Goal: Information Seeking & Learning: Learn about a topic

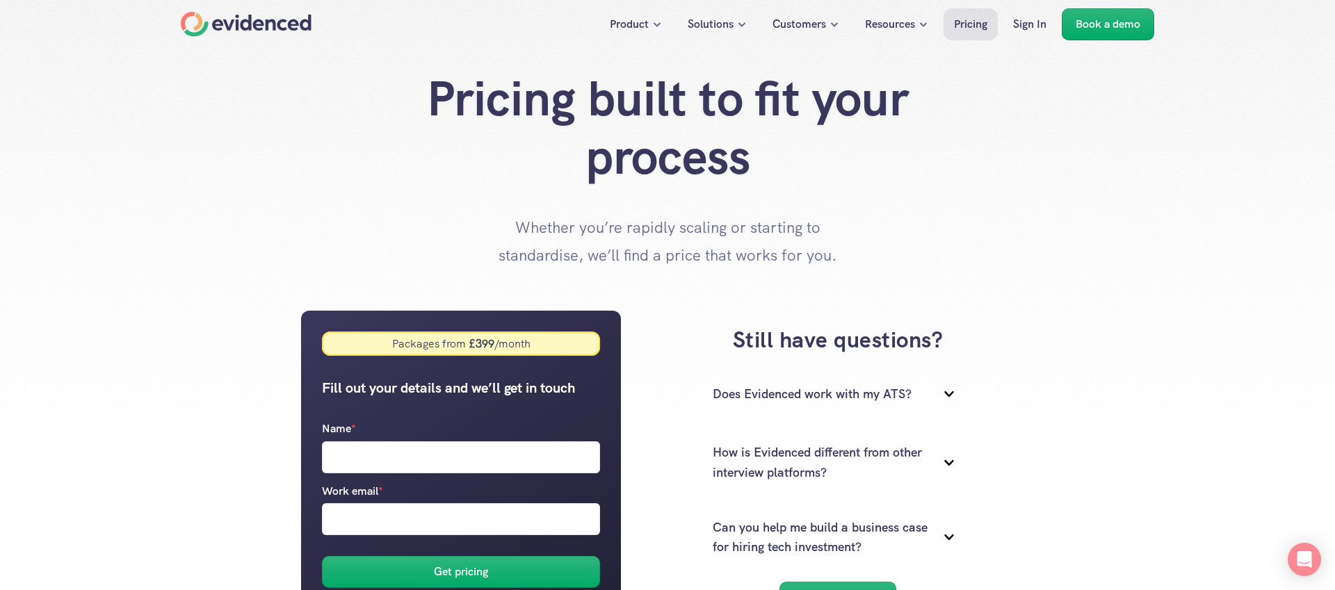
click at [273, 27] on div "Home" at bounding box center [246, 24] width 131 height 25
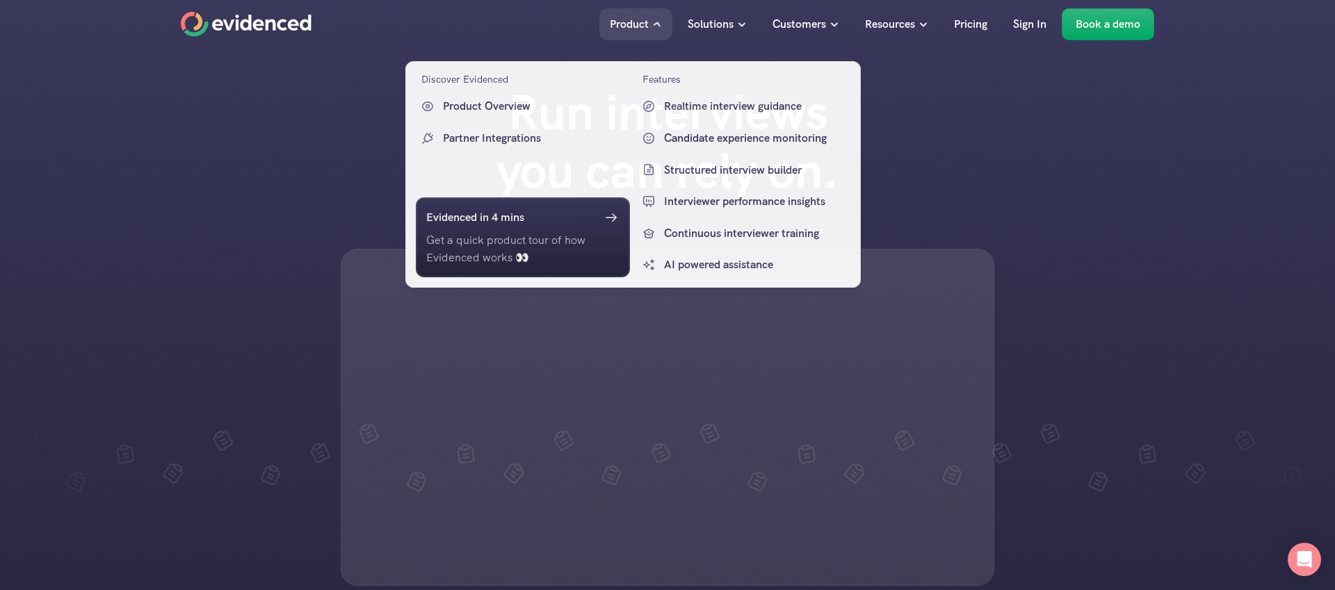
click at [633, 27] on p "Product" at bounding box center [629, 24] width 39 height 18
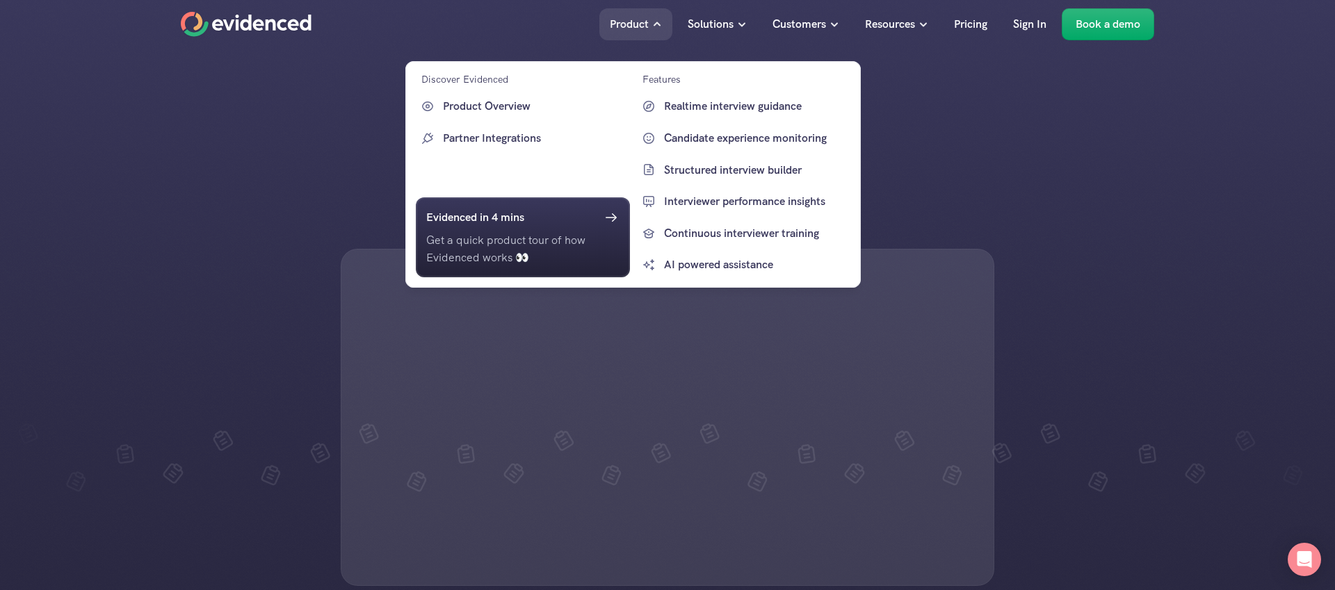
click at [624, 23] on p "Product" at bounding box center [629, 24] width 39 height 18
click at [489, 98] on p "Product Overview" at bounding box center [535, 106] width 184 height 18
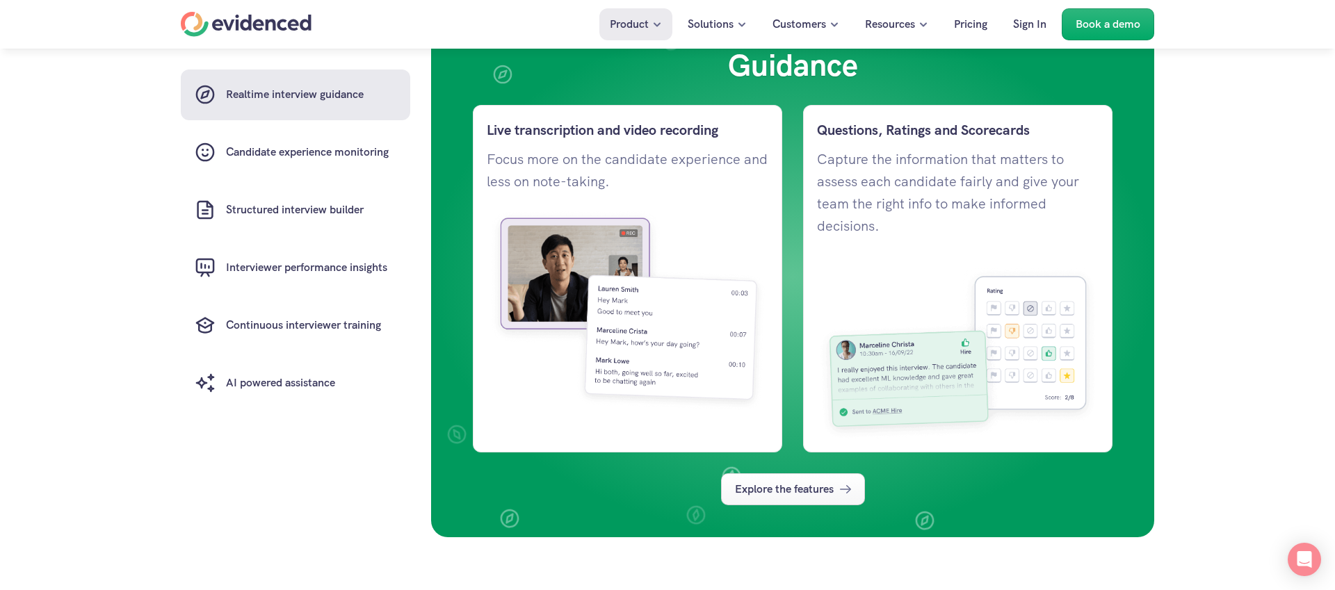
scroll to position [1103, 0]
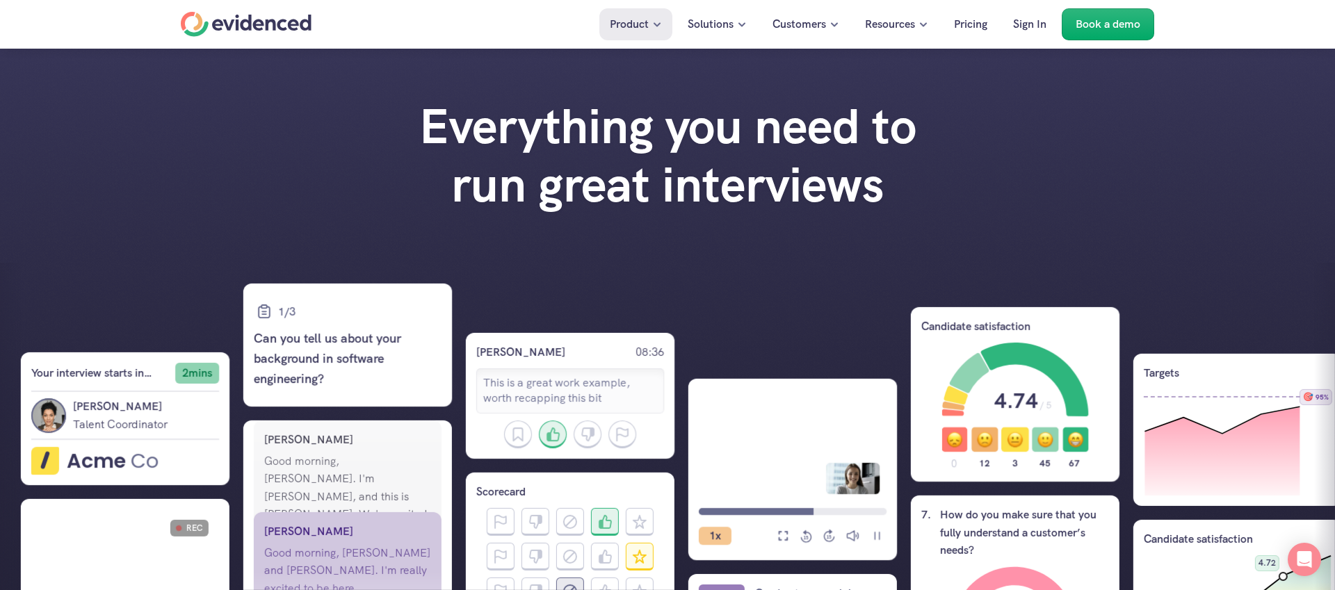
scroll to position [1431, 0]
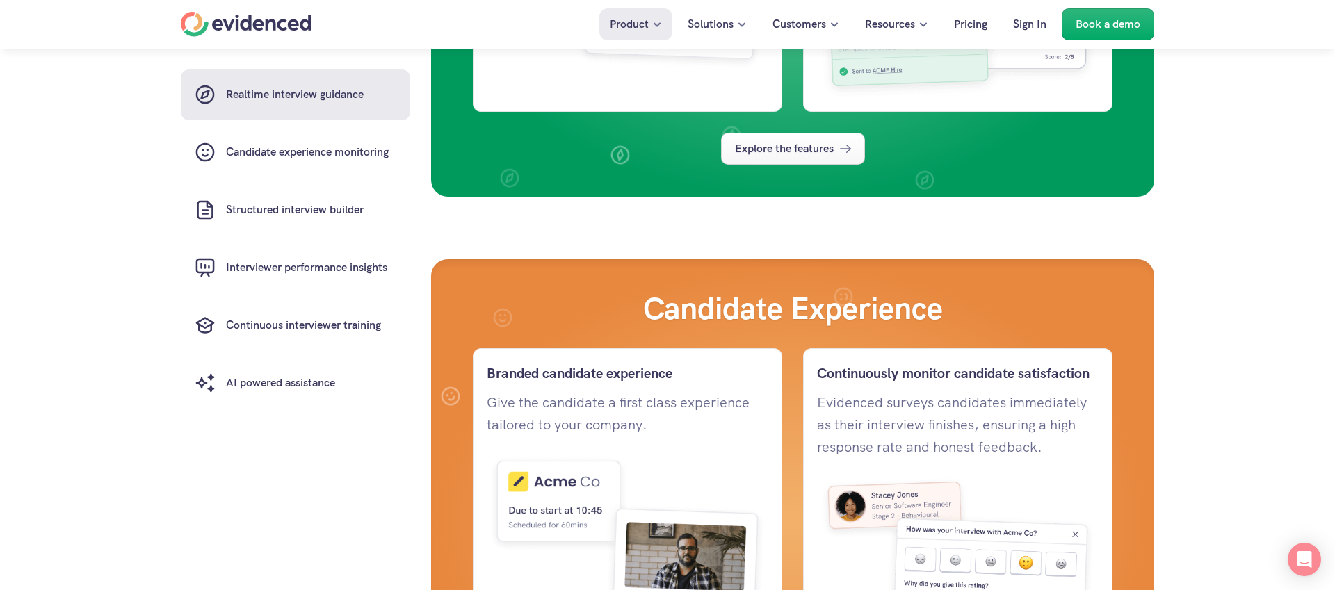
scroll to position [1431, 0]
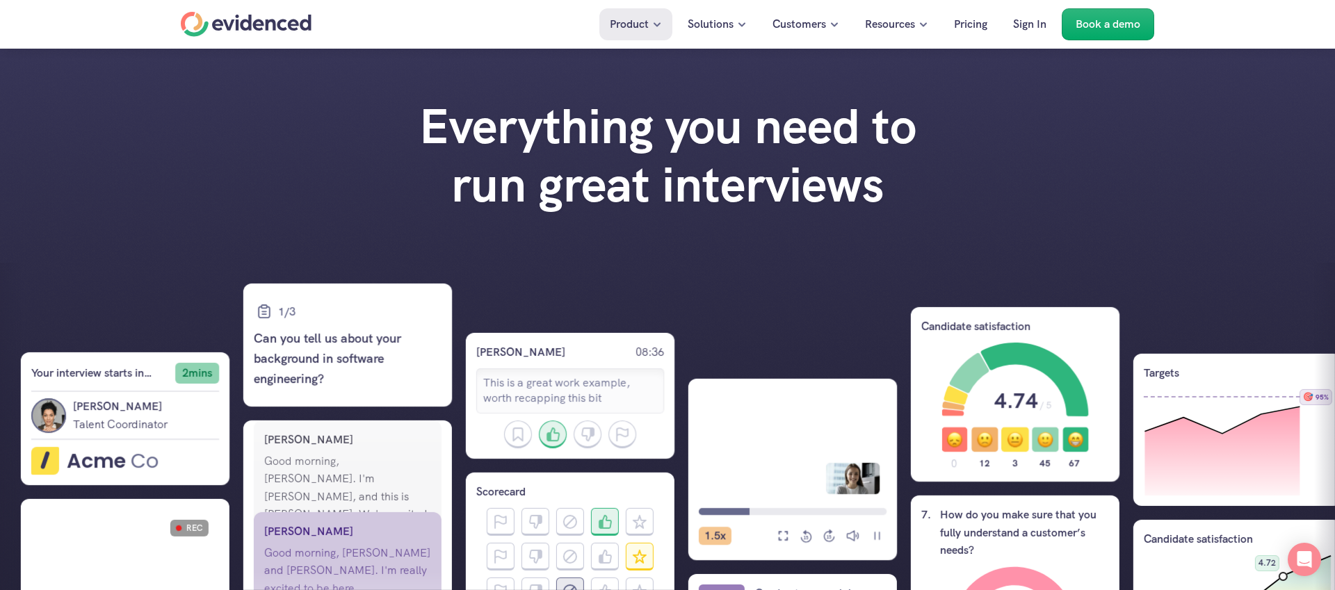
scroll to position [1431, 0]
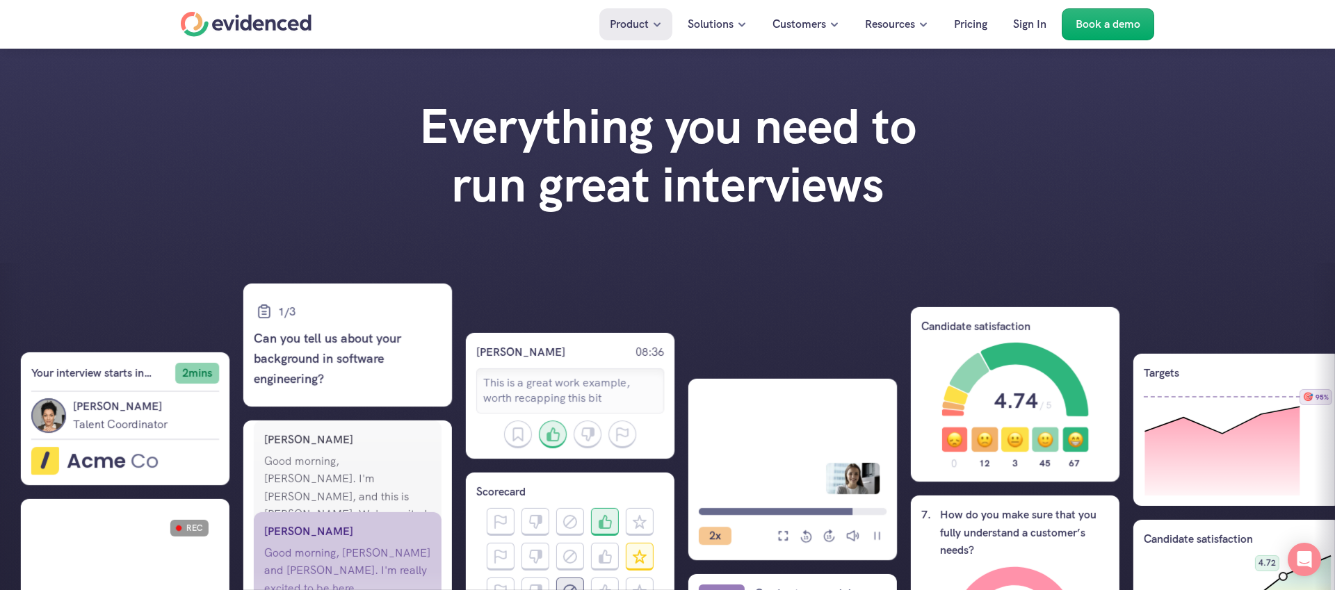
scroll to position [1431, 0]
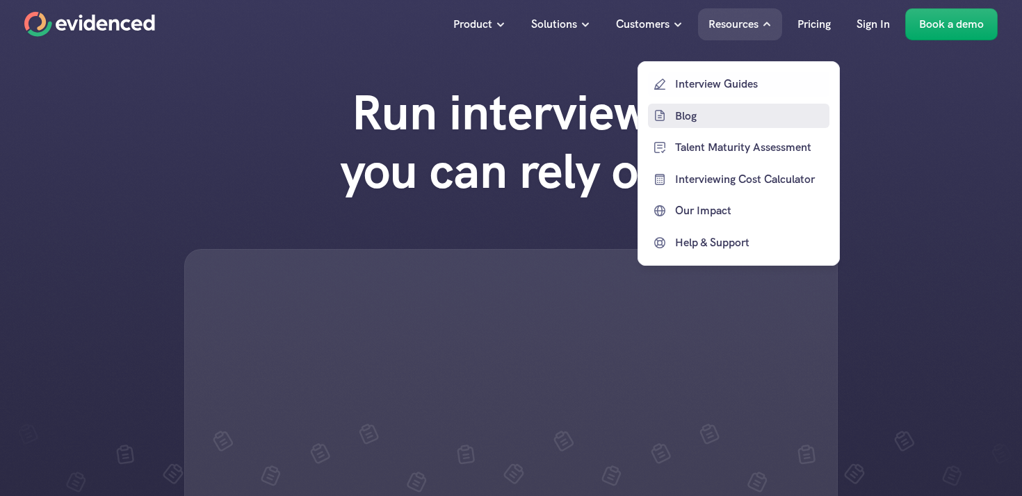
click at [734, 119] on p "Blog" at bounding box center [750, 115] width 151 height 18
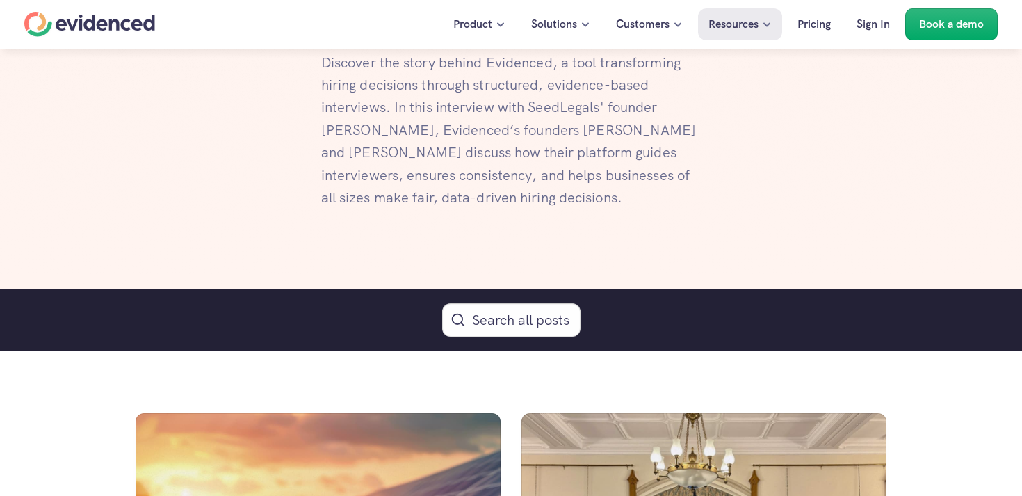
scroll to position [601, 0]
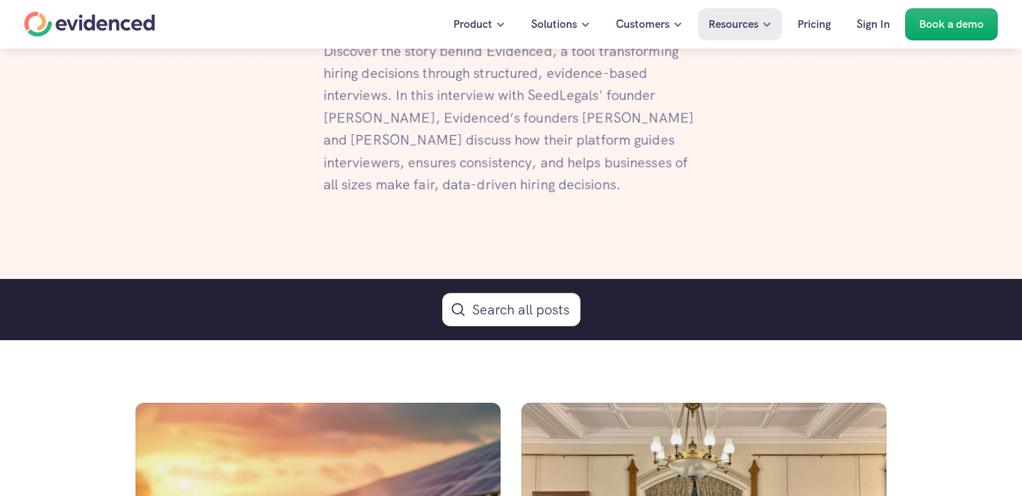
click at [485, 302] on button "Search Icon" at bounding box center [511, 309] width 138 height 33
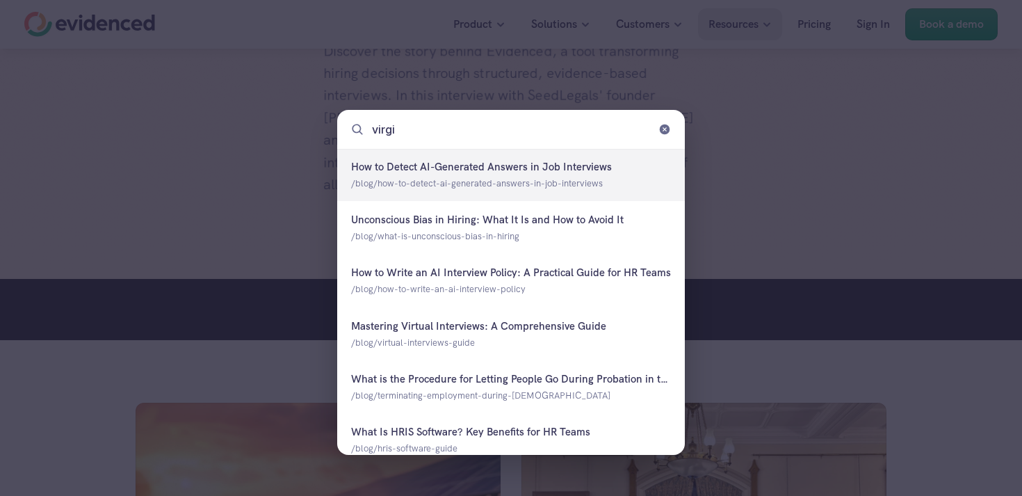
type input "virgin"
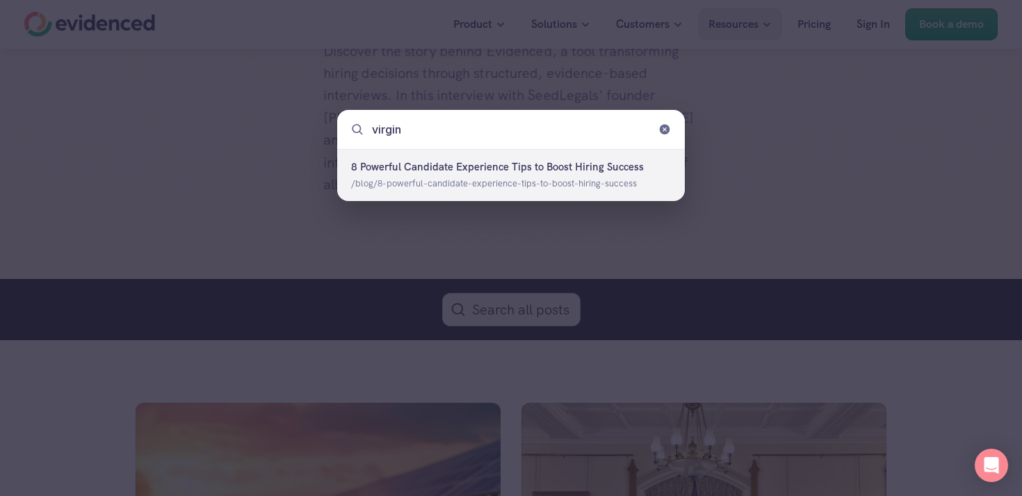
click at [518, 190] on div at bounding box center [511, 175] width 348 height 52
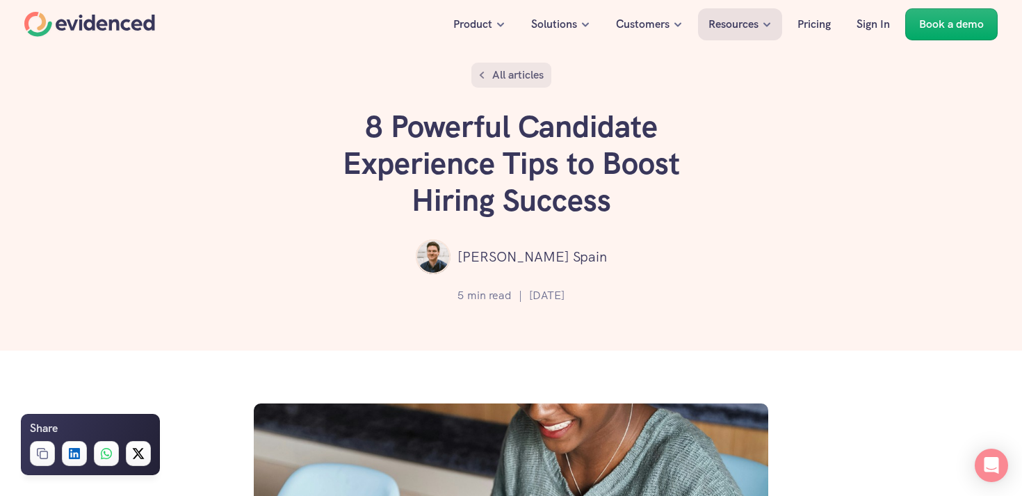
click at [509, 81] on p "All articles" at bounding box center [517, 75] width 51 height 18
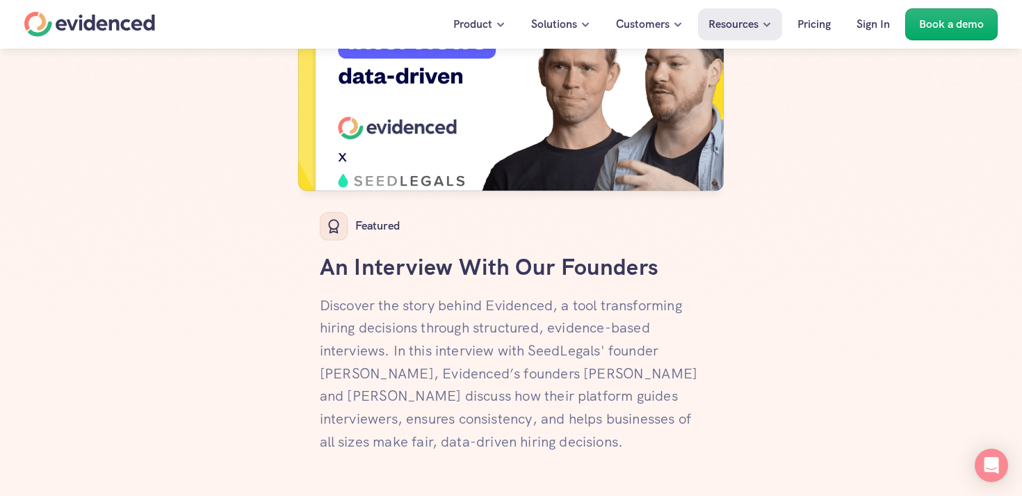
scroll to position [501, 0]
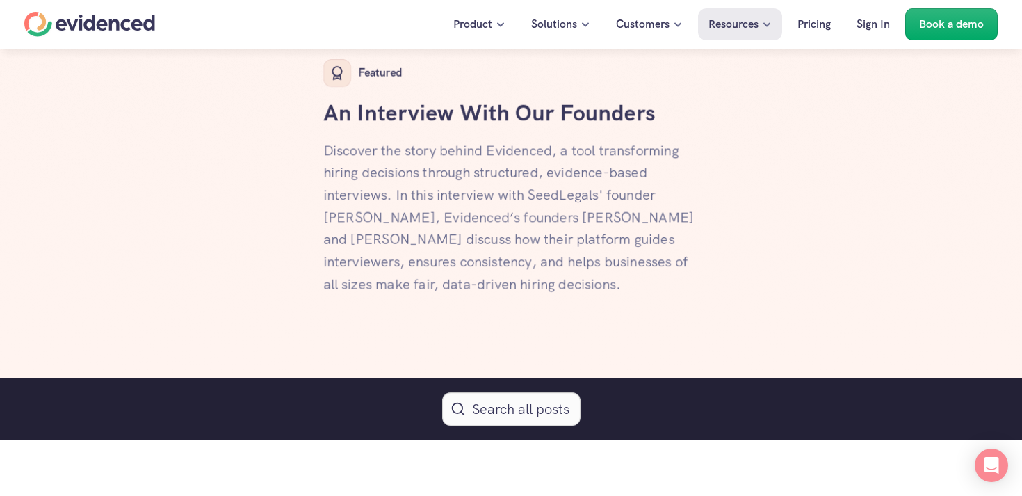
click at [507, 422] on button "Search Icon" at bounding box center [511, 408] width 138 height 33
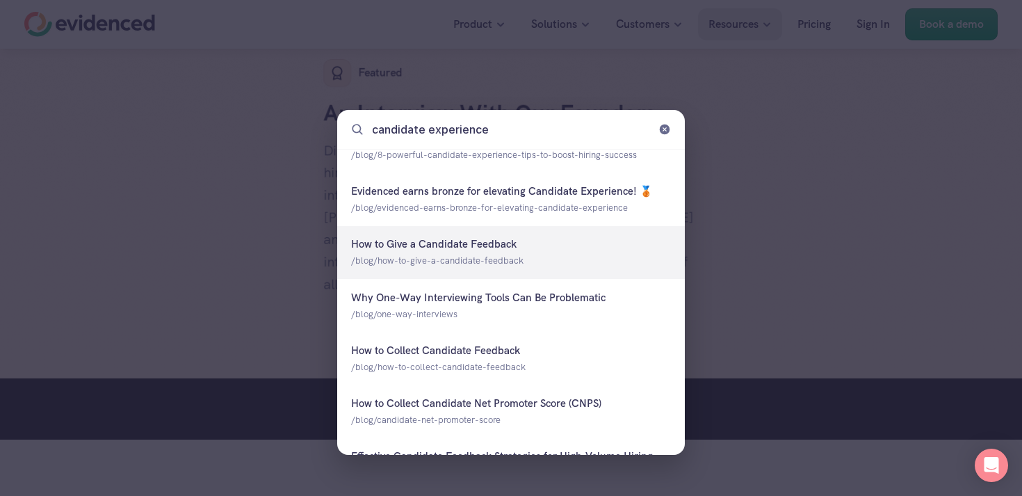
scroll to position [0, 0]
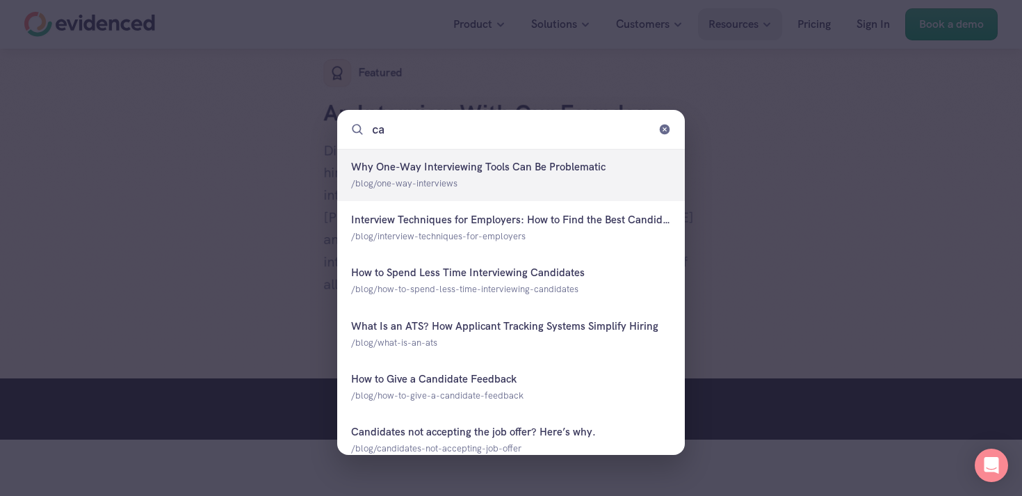
type input "c"
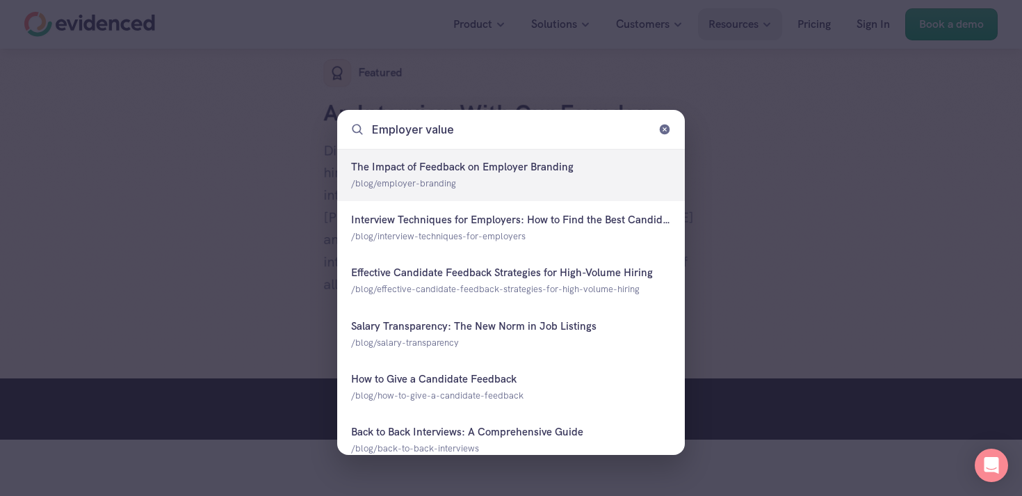
type input "Employer value"
click at [595, 188] on div at bounding box center [511, 175] width 348 height 52
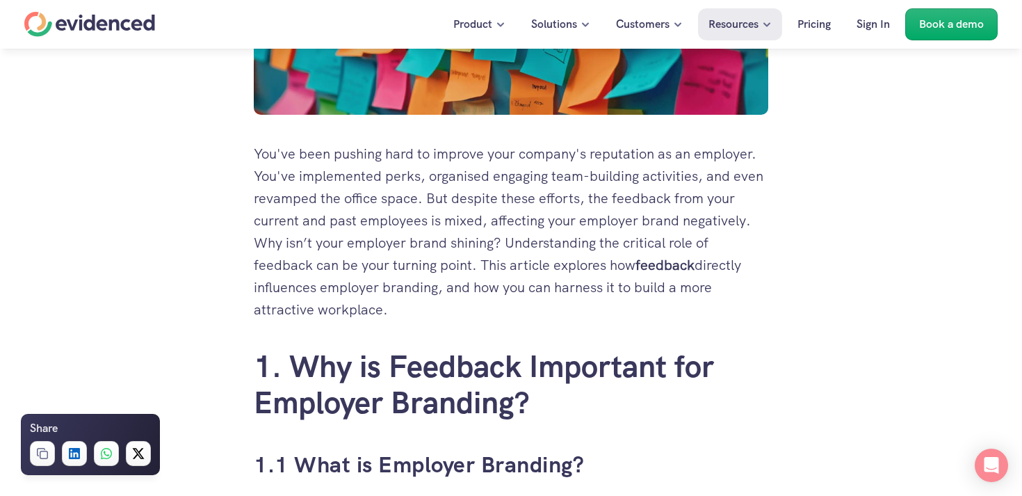
scroll to position [574, 0]
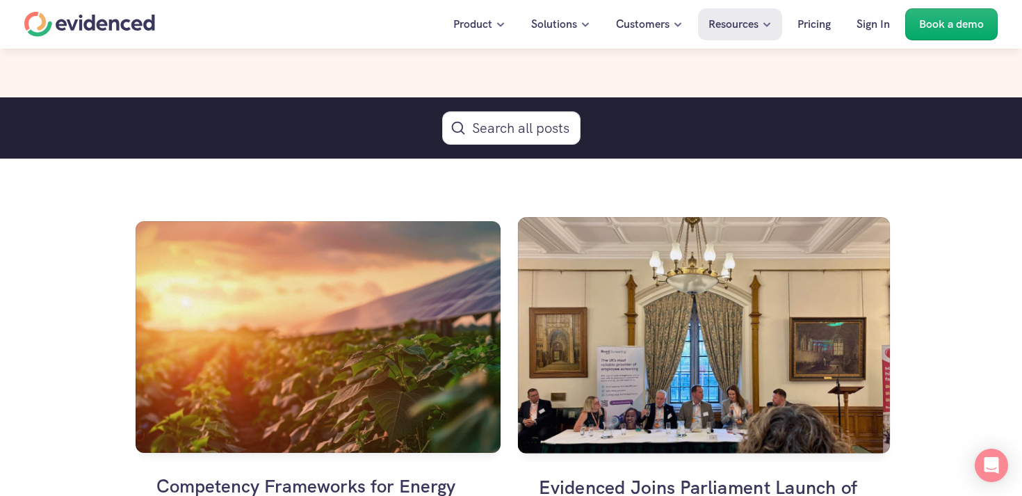
scroll to position [779, 0]
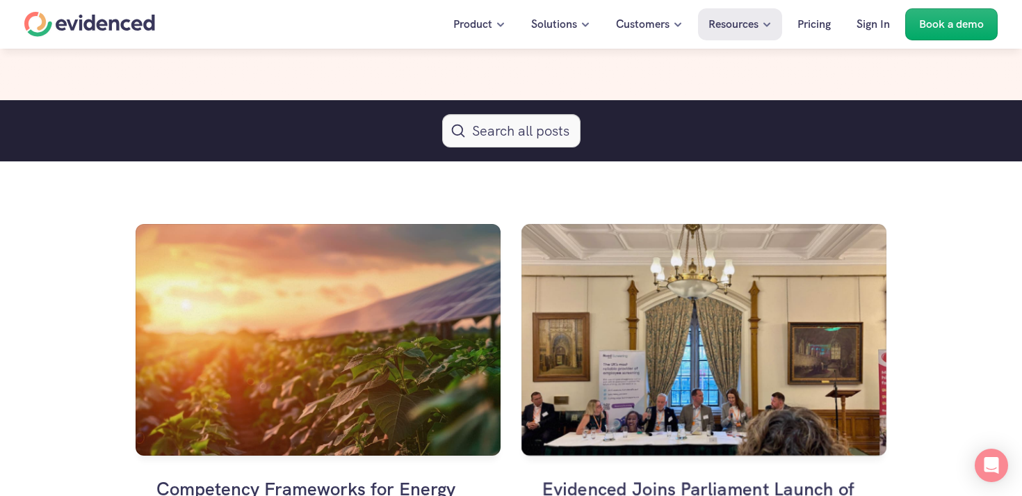
click at [517, 133] on icon "Search Icon" at bounding box center [511, 130] width 17 height 17
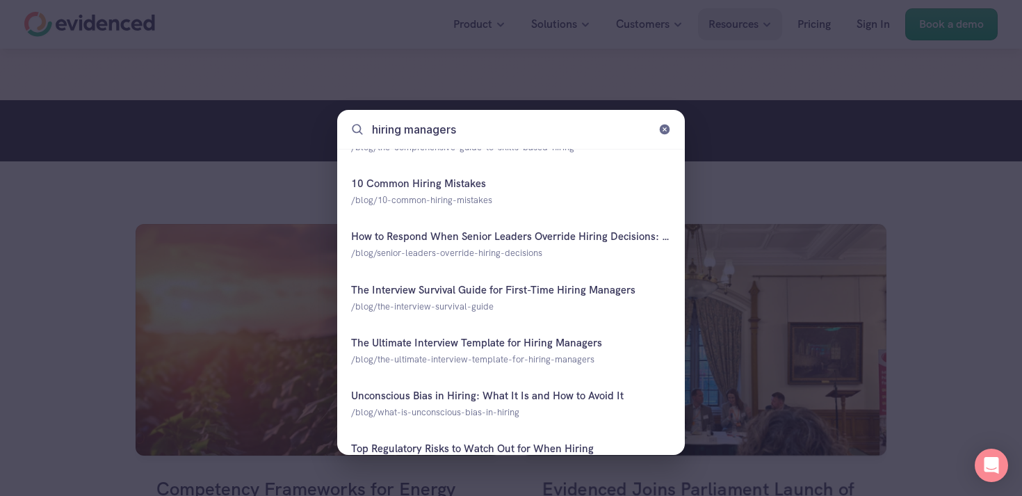
scroll to position [0, 0]
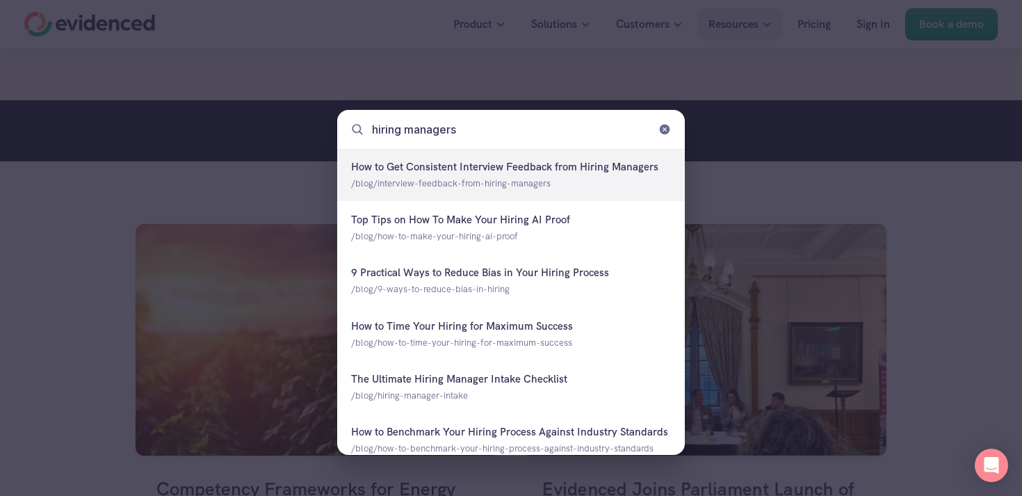
type input "hiring managers"
click at [665, 131] on icon at bounding box center [665, 129] width 10 height 10
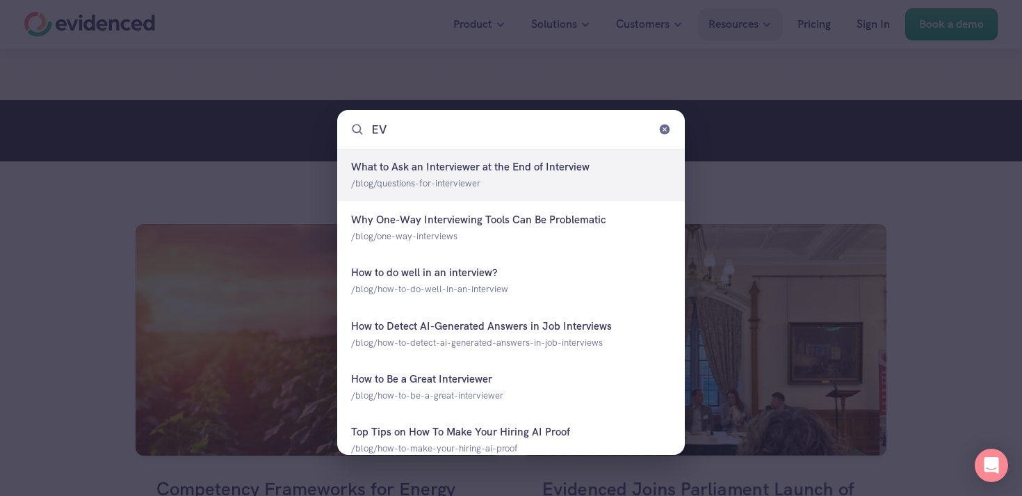
type input "EVP"
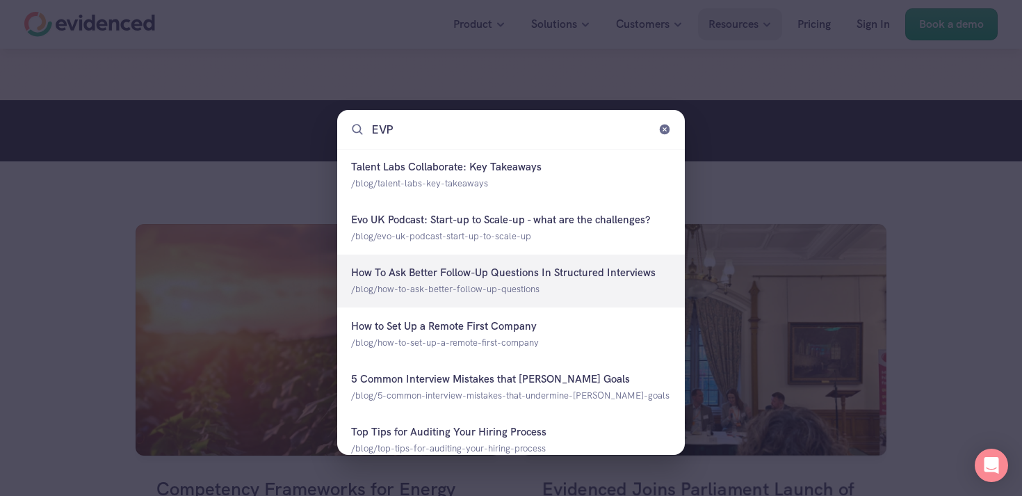
click at [568, 285] on div at bounding box center [511, 280] width 348 height 52
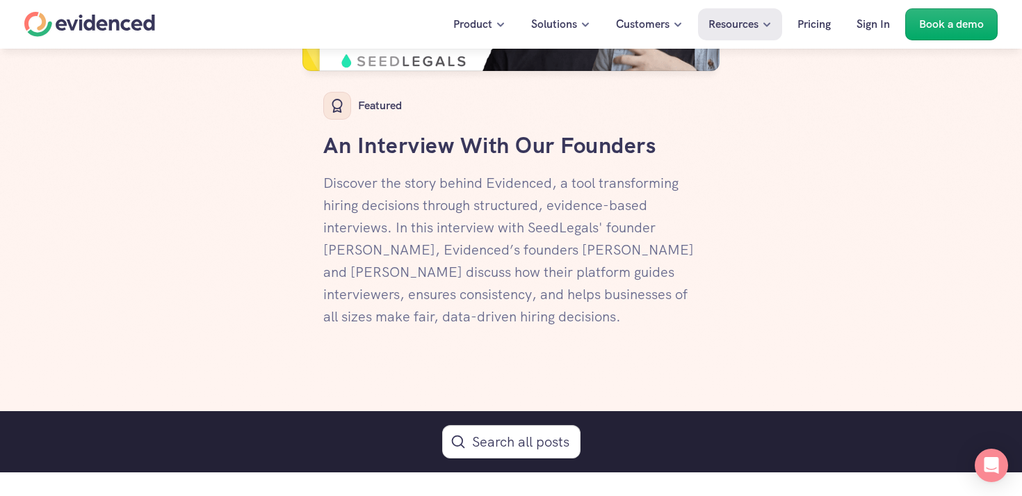
scroll to position [497, 0]
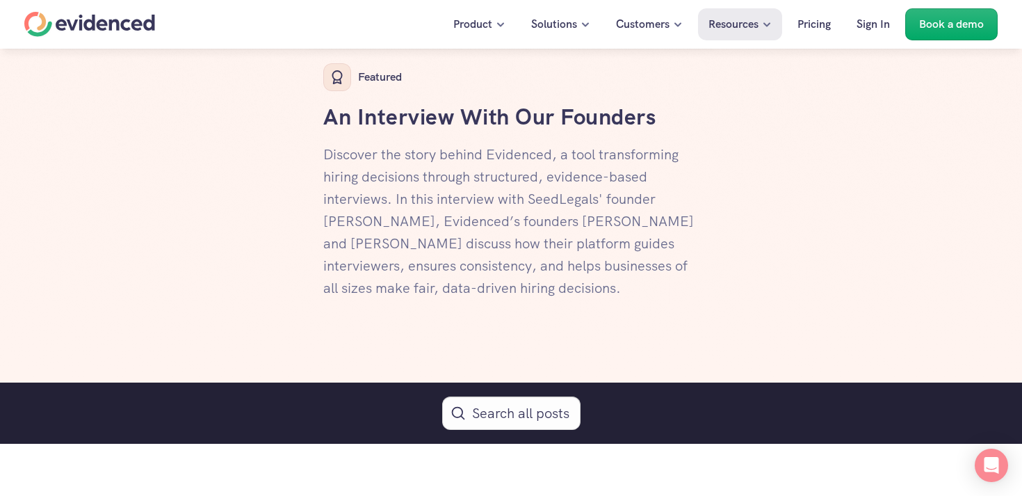
click at [490, 432] on div "Search all posts" at bounding box center [511, 412] width 1022 height 61
click at [487, 408] on button "Search Icon" at bounding box center [511, 412] width 138 height 33
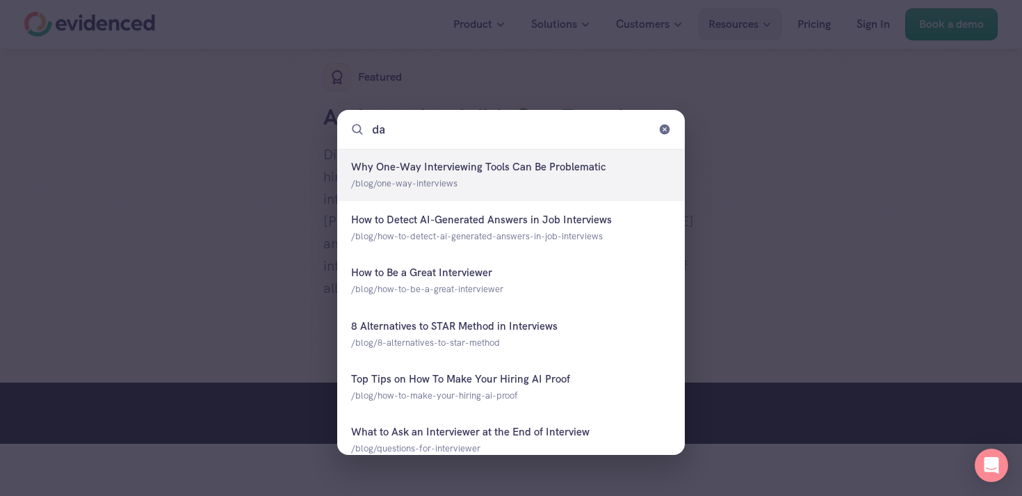
type input "d"
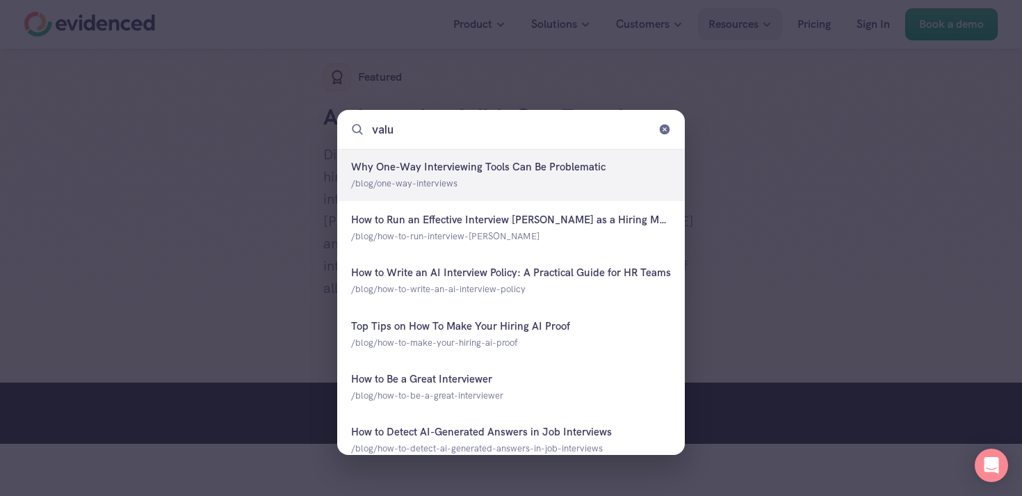
type input "value"
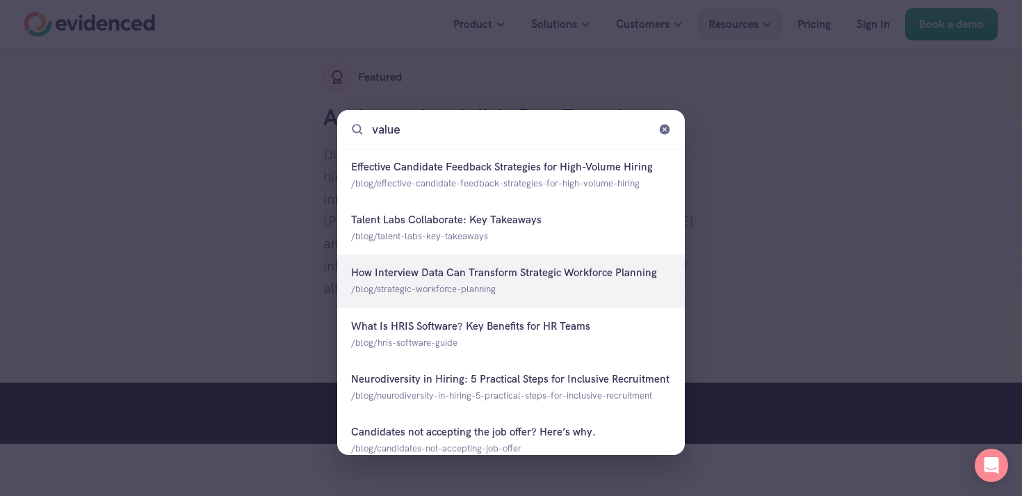
click at [519, 291] on div at bounding box center [511, 280] width 348 height 52
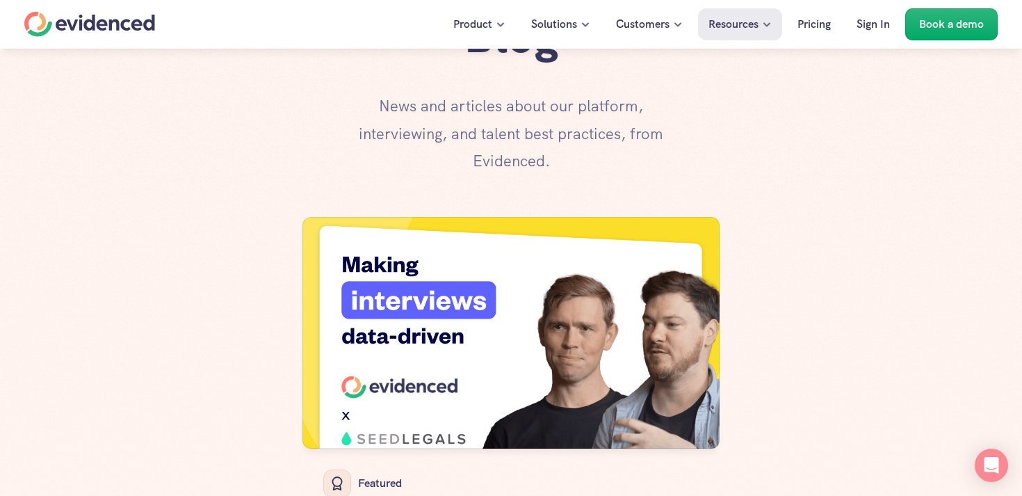
scroll to position [94, 0]
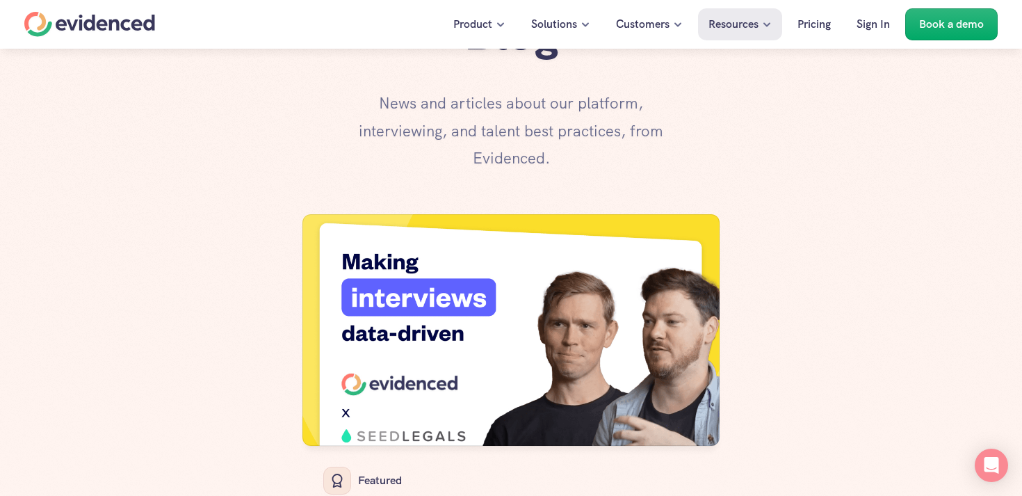
click at [793, 170] on div "Blog News and articles about our platform, interviewing, and talent best practi…" at bounding box center [511, 87] width 939 height 169
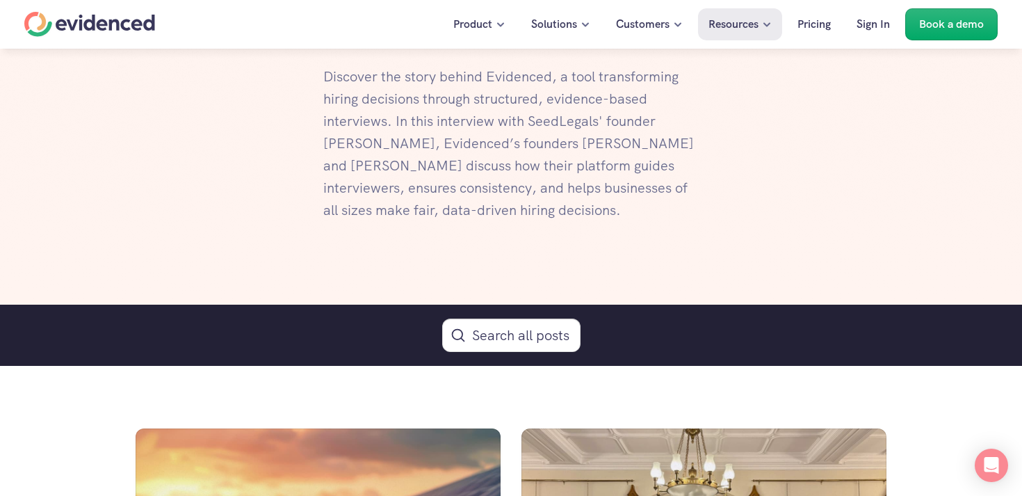
scroll to position [603, 0]
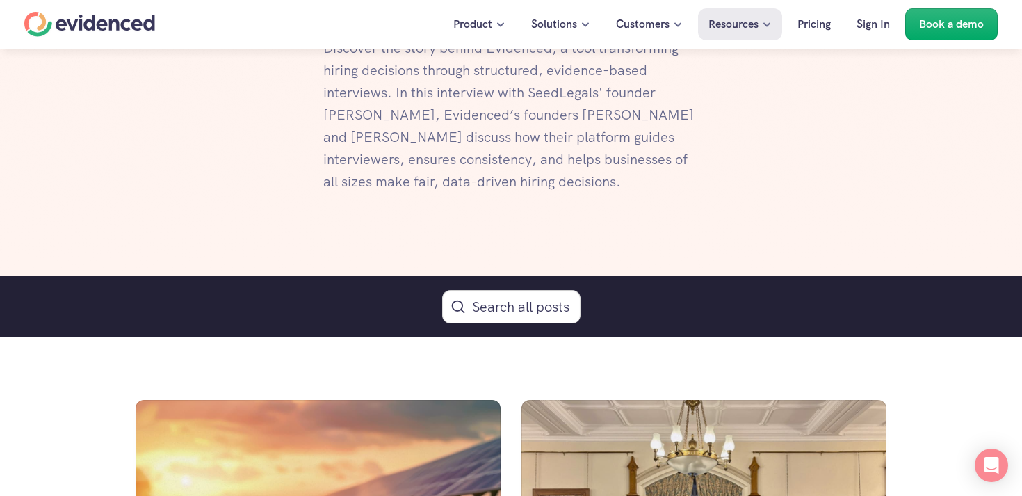
click at [505, 303] on icon "Search Icon" at bounding box center [511, 306] width 17 height 17
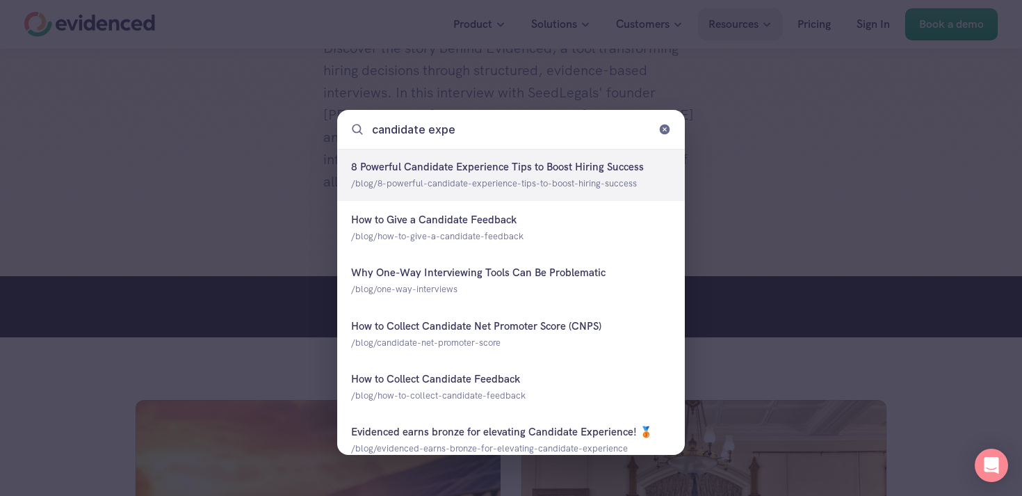
type input "candidate exper"
click at [528, 170] on div at bounding box center [511, 175] width 348 height 52
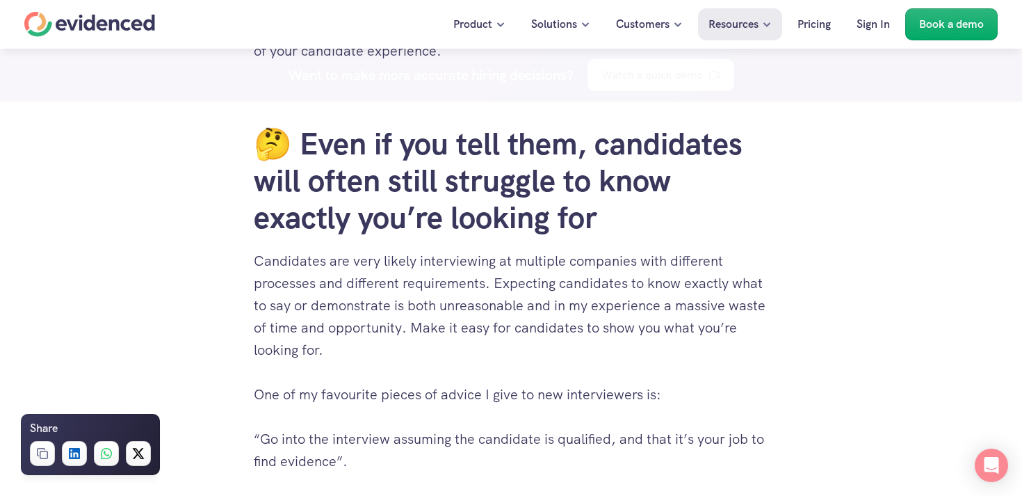
scroll to position [2397, 0]
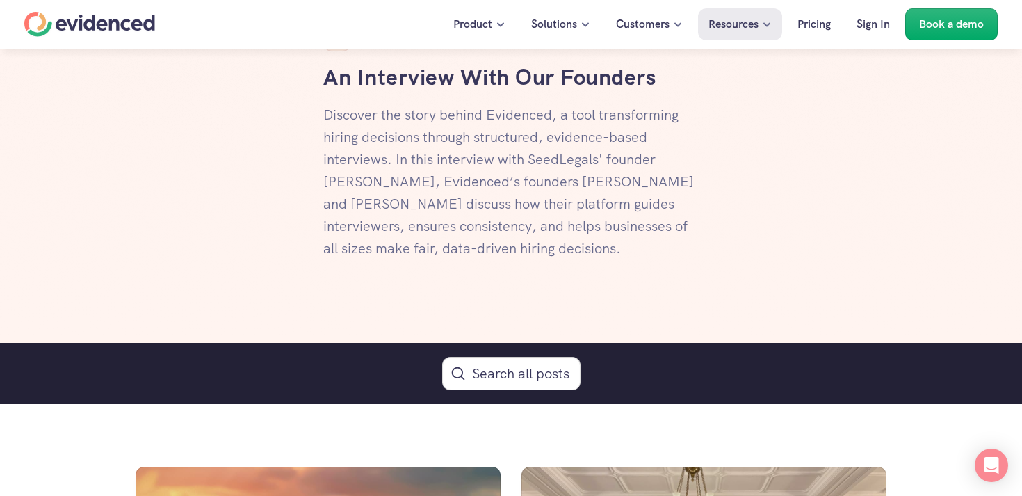
scroll to position [539, 0]
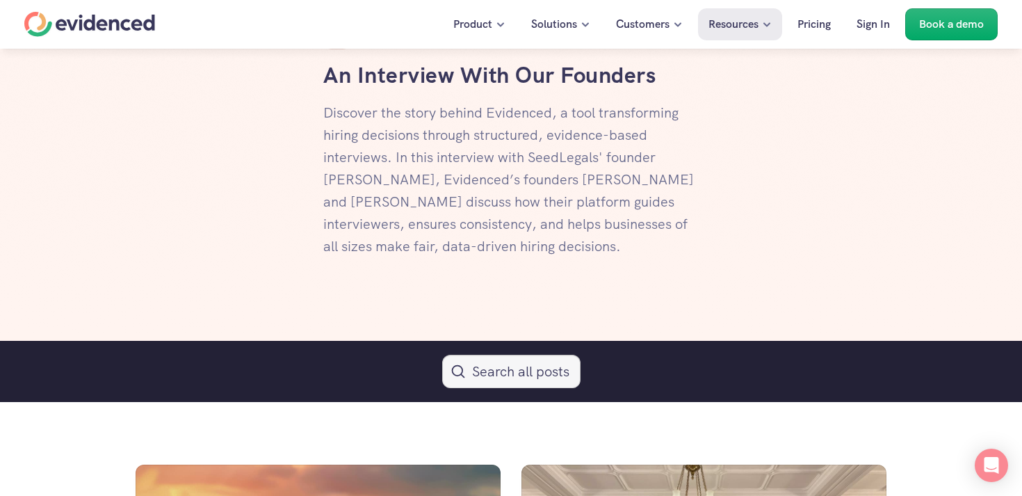
click at [494, 378] on button "Search Icon" at bounding box center [511, 371] width 138 height 33
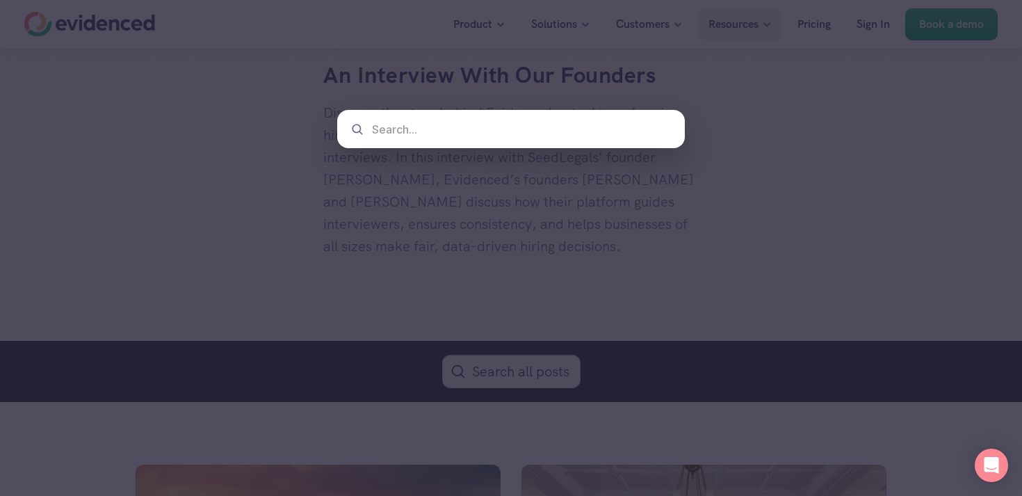
type input "e"
click at [745, 293] on div at bounding box center [511, 248] width 1022 height 496
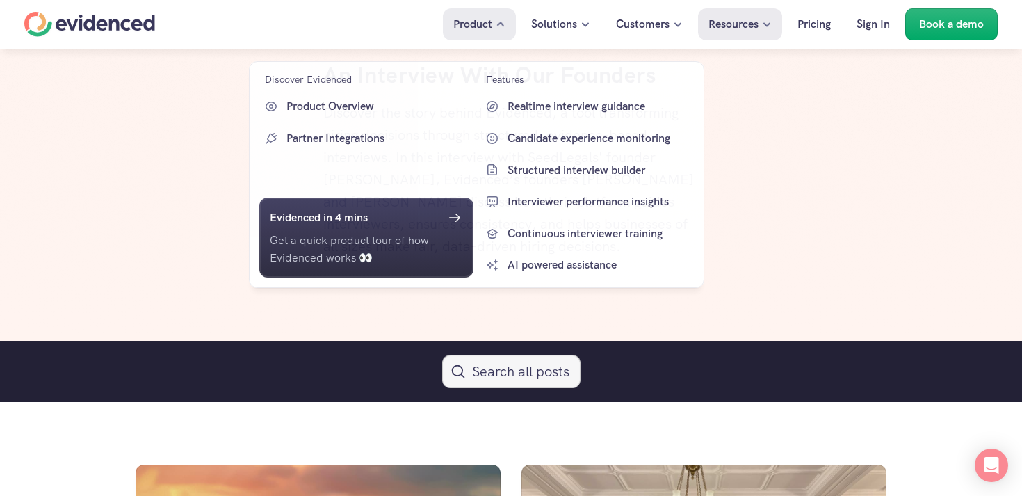
click at [478, 26] on p "Product" at bounding box center [472, 24] width 39 height 18
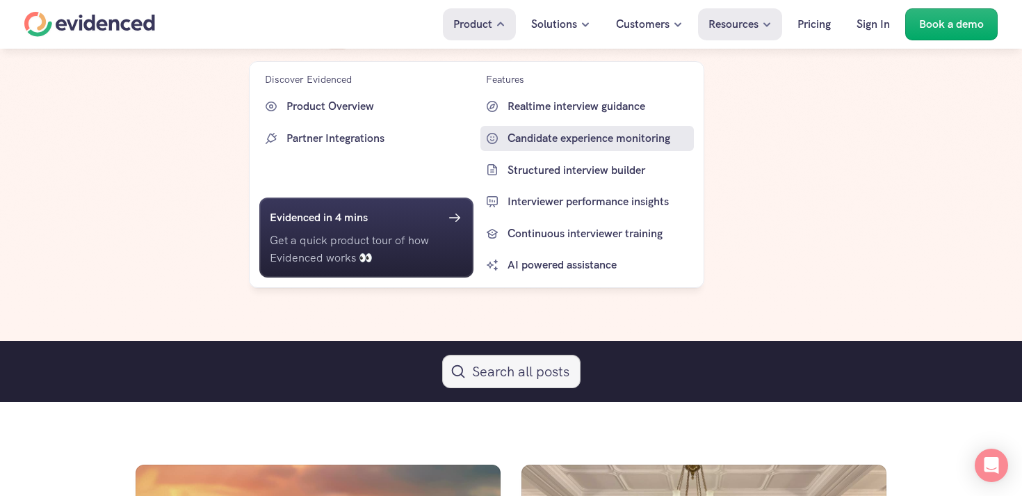
click at [567, 143] on p "Candidate experience monitoring" at bounding box center [599, 138] width 184 height 18
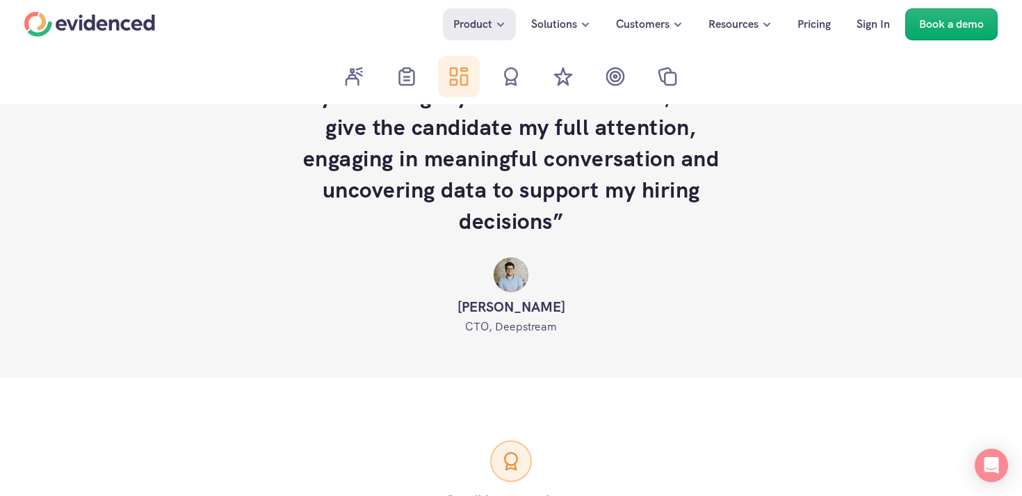
scroll to position [2542, 0]
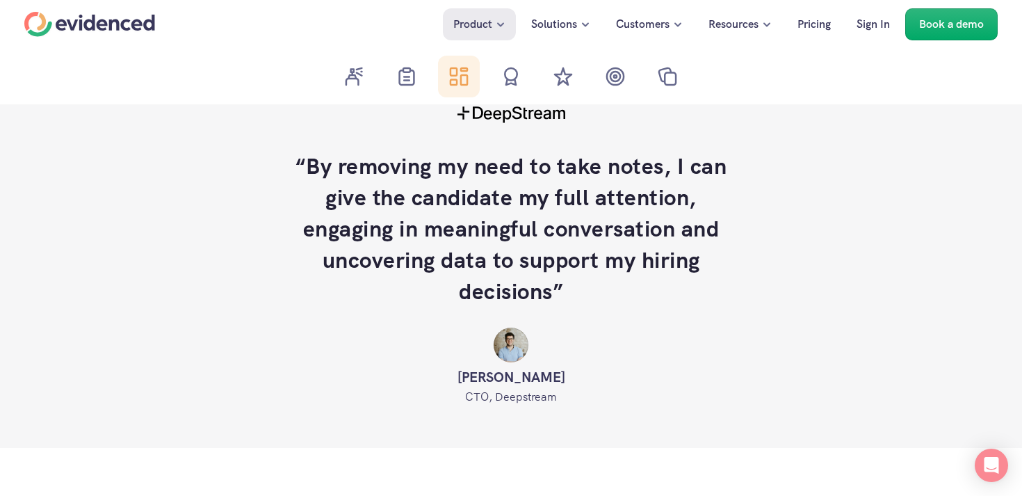
click at [781, 366] on p "[PERSON_NAME]" at bounding box center [510, 377] width 695 height 22
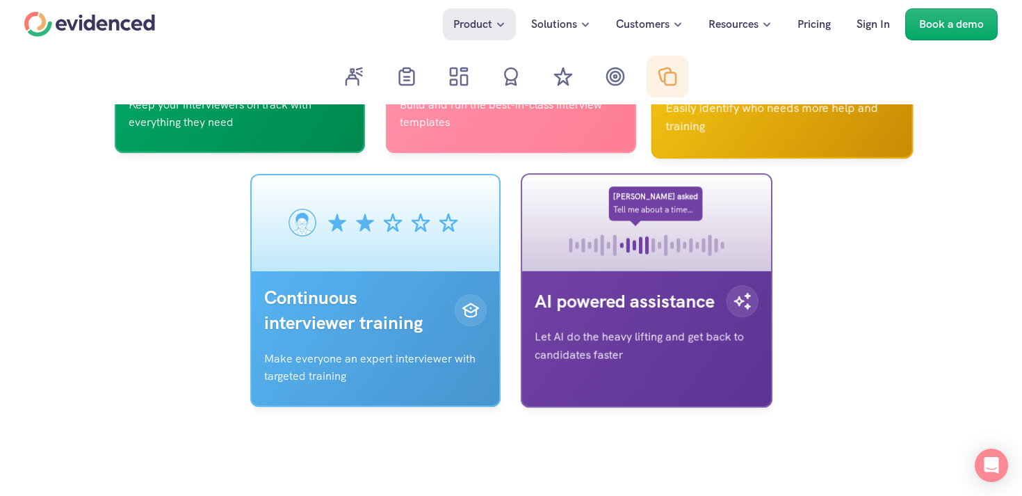
scroll to position [5438, 0]
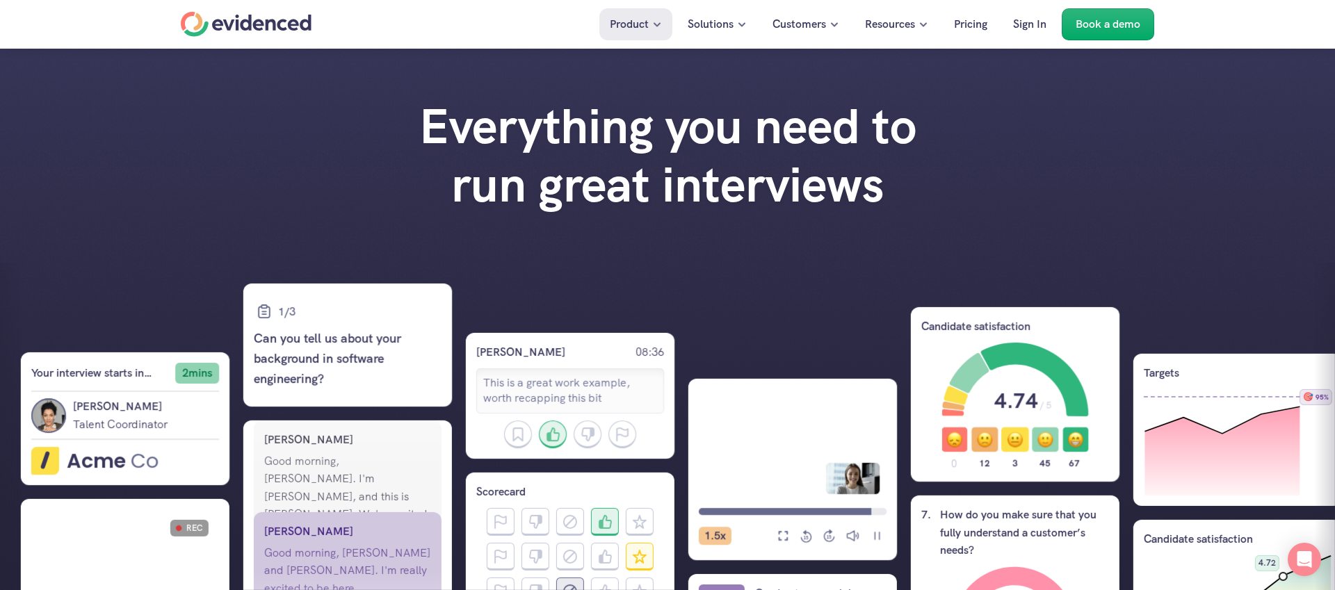
scroll to position [1431, 0]
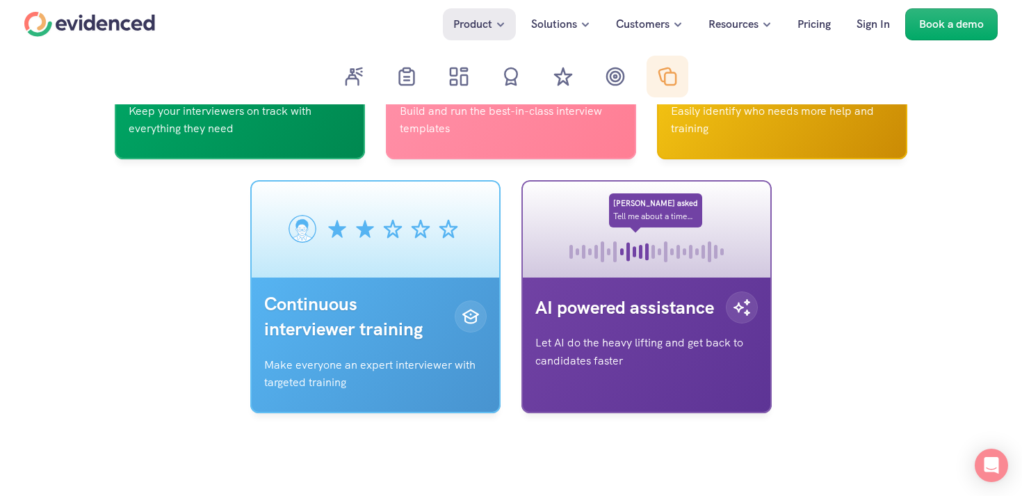
scroll to position [5438, 0]
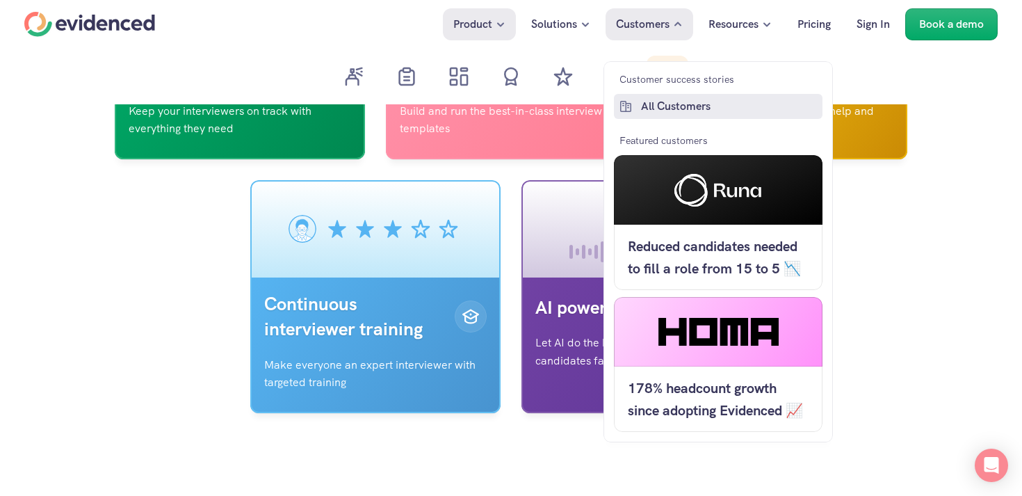
click at [688, 112] on p "All Customers" at bounding box center [730, 106] width 178 height 18
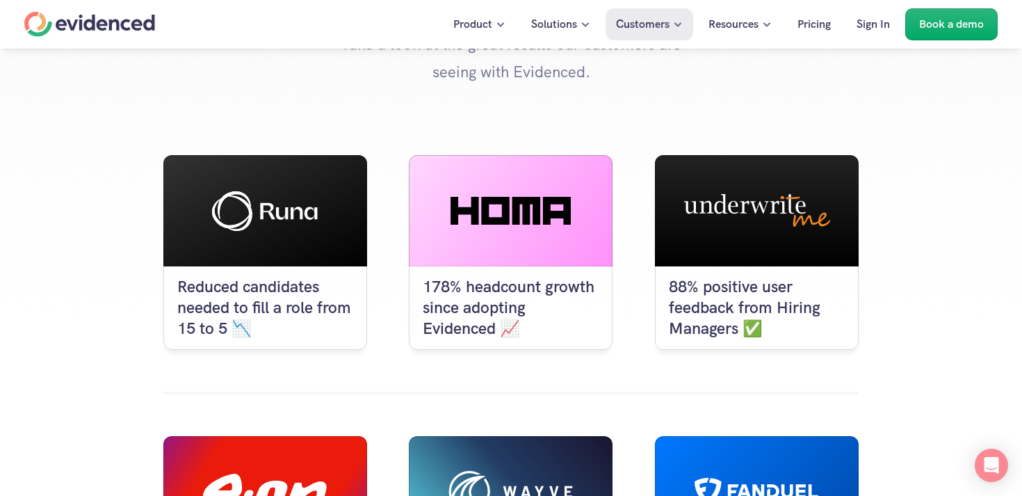
scroll to position [138, 0]
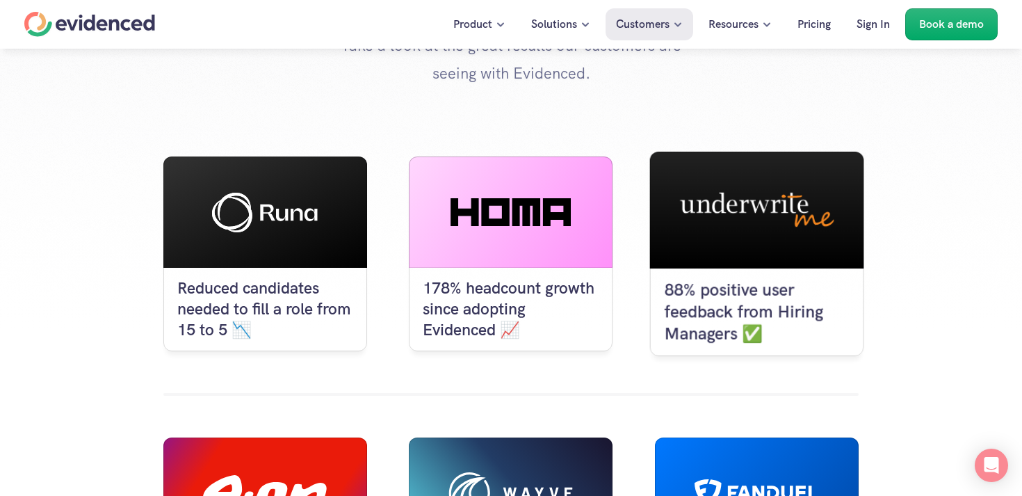
click at [754, 256] on div at bounding box center [756, 210] width 214 height 117
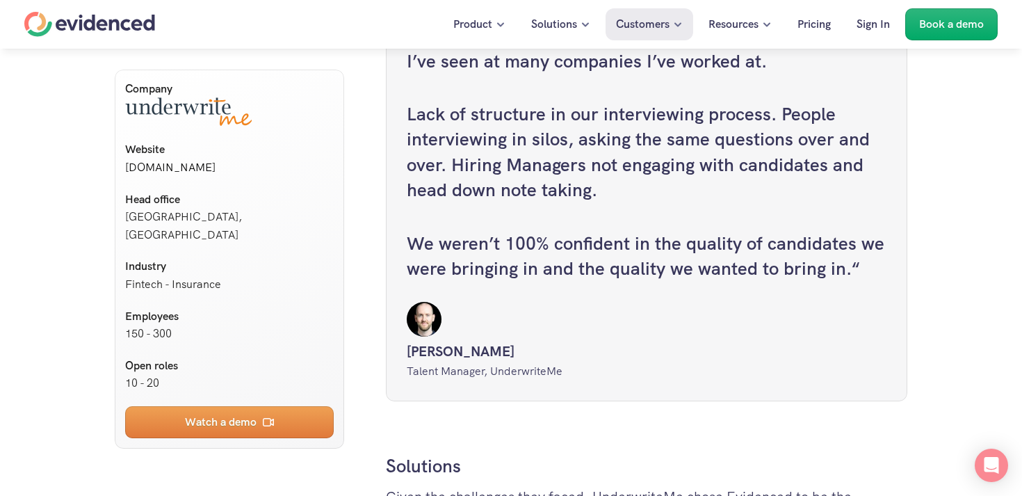
scroll to position [1814, 0]
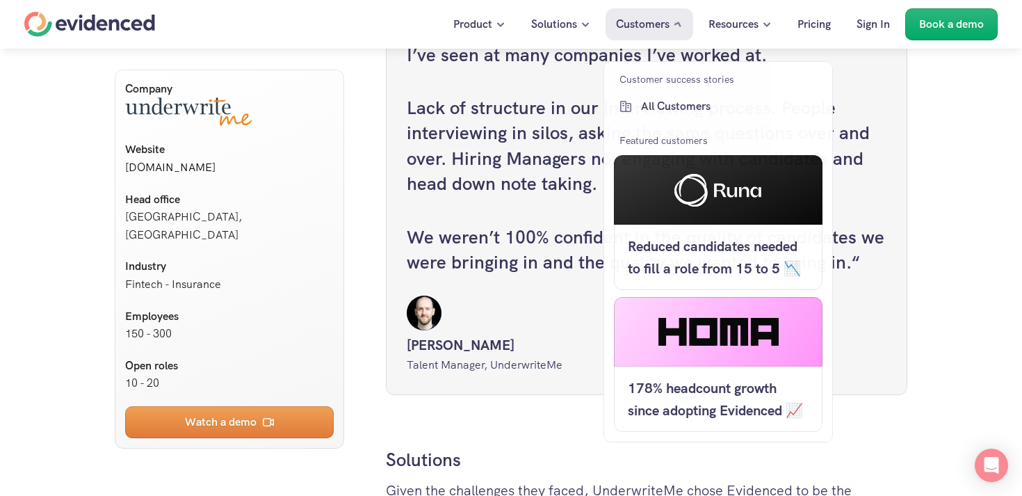
click at [647, 25] on p "Customers" at bounding box center [643, 24] width 54 height 18
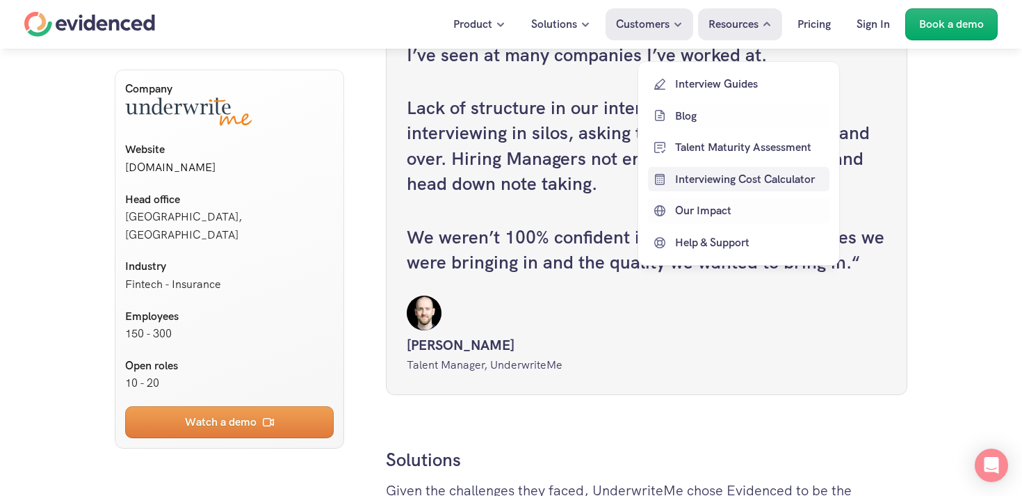
click at [724, 172] on p "Interviewing Cost Calculator" at bounding box center [750, 179] width 151 height 18
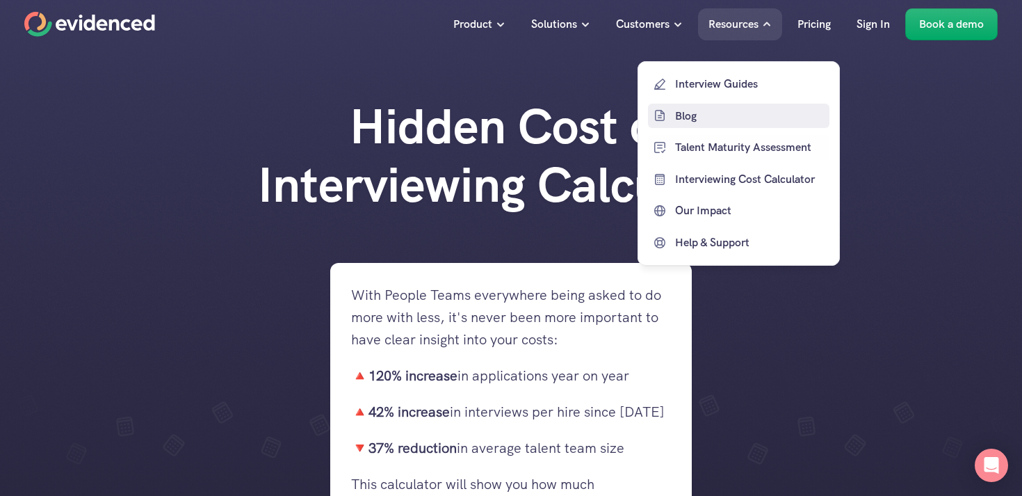
click at [704, 122] on p "Blog" at bounding box center [750, 115] width 151 height 18
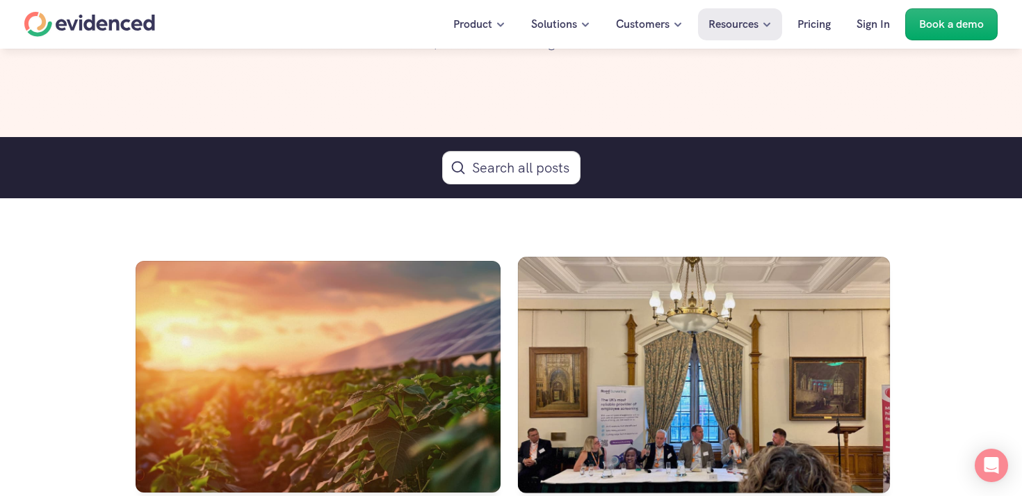
scroll to position [739, 0]
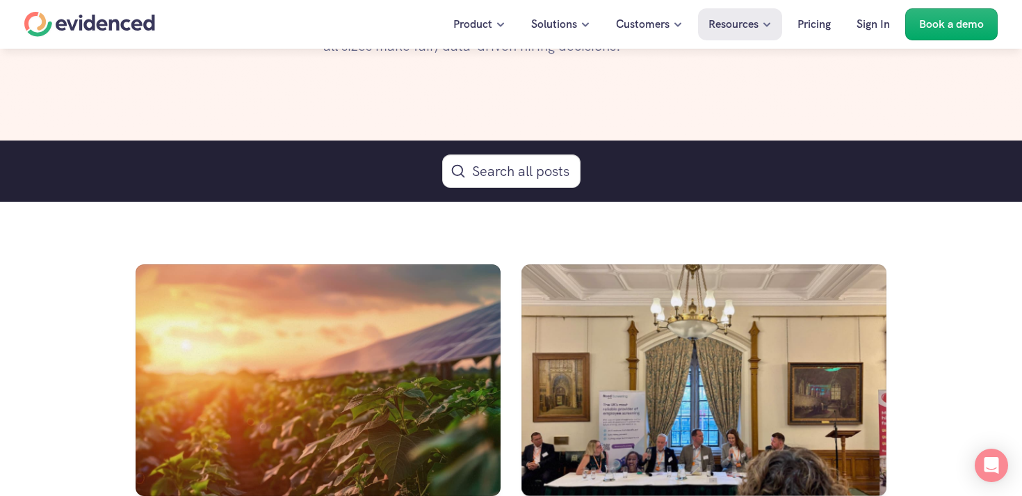
click at [527, 174] on button "Search Icon" at bounding box center [511, 170] width 138 height 33
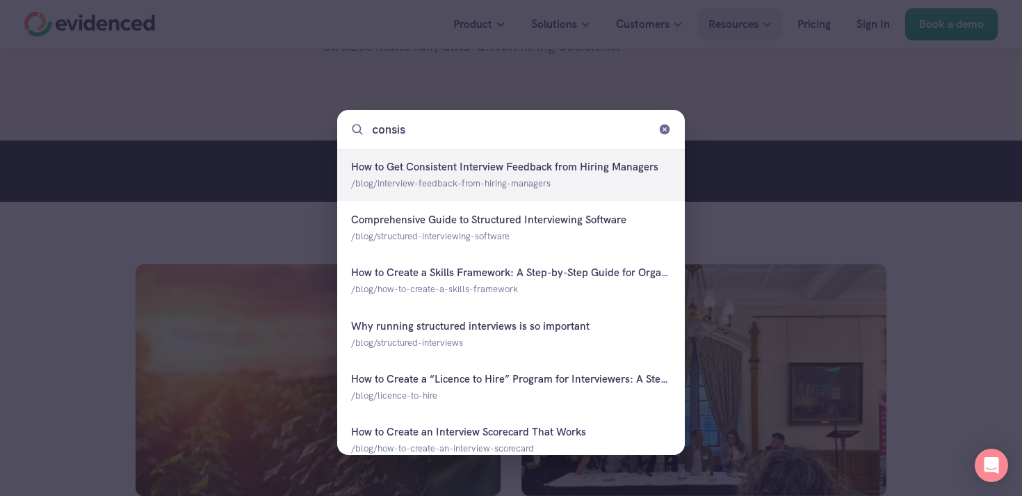
type input "consist"
click at [498, 184] on div at bounding box center [511, 175] width 348 height 52
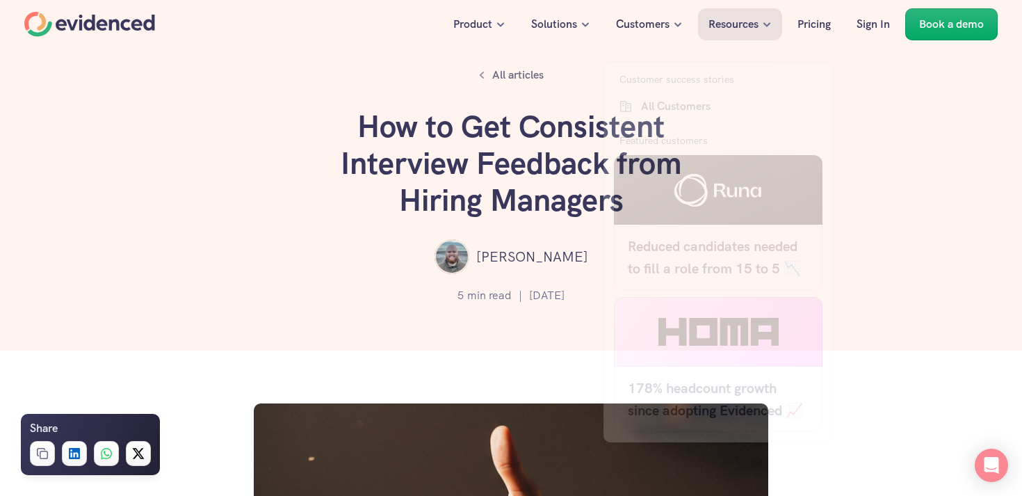
click at [634, 26] on p "Customers" at bounding box center [643, 24] width 54 height 18
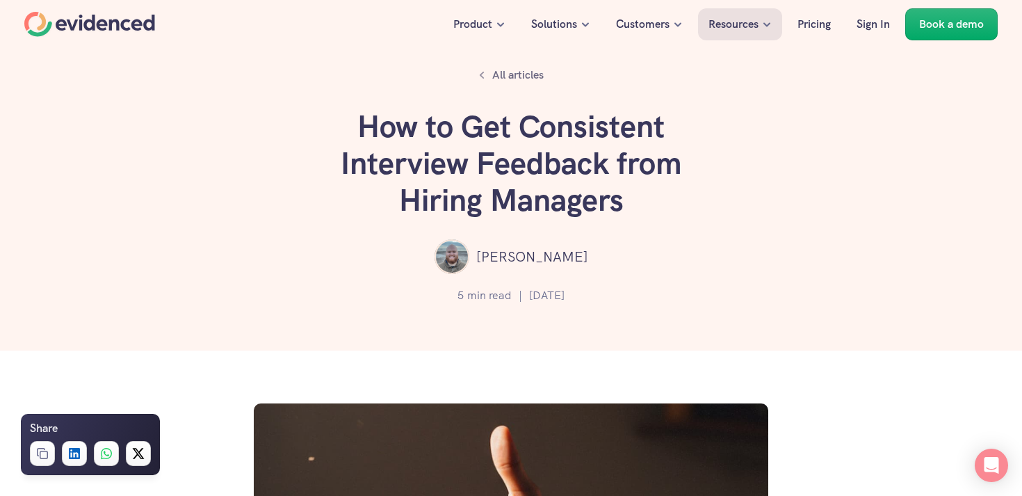
click at [867, 236] on div "All articles How to Get Consistent Interview Feedback from Hiring Managers Lewi…" at bounding box center [511, 175] width 1022 height 350
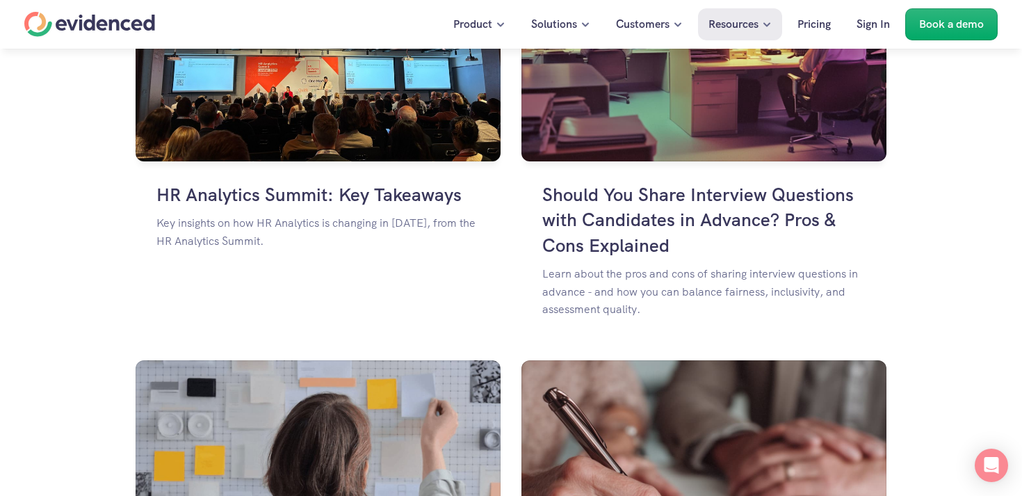
scroll to position [2124, 0]
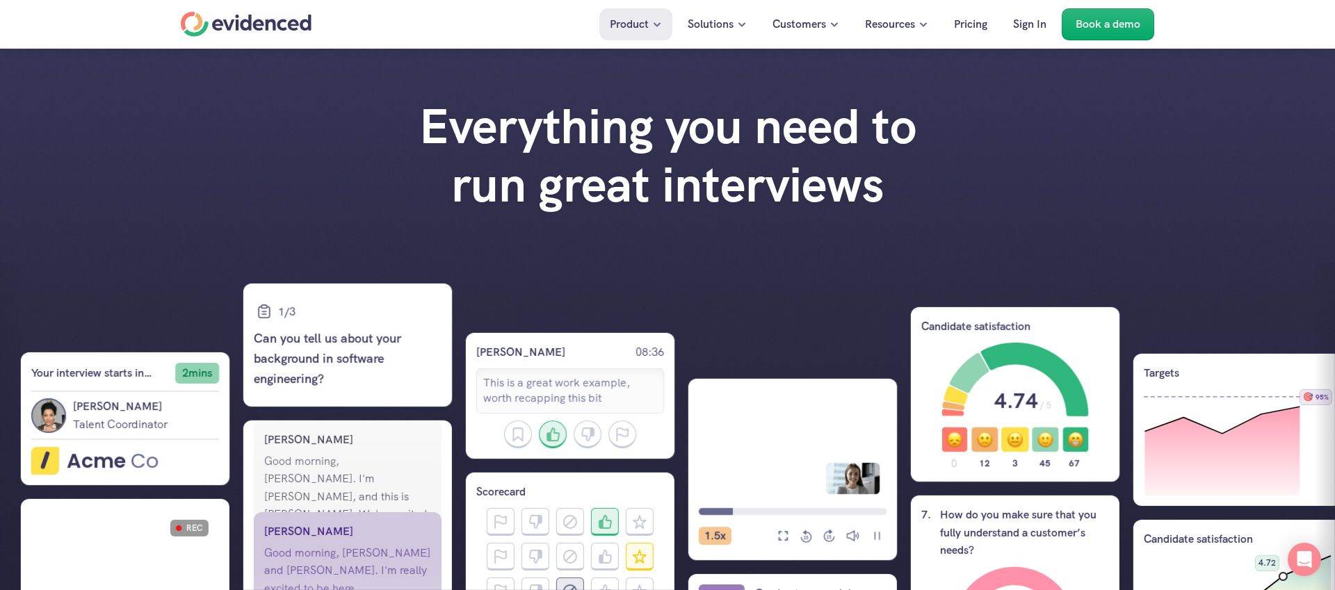
scroll to position [1431, 0]
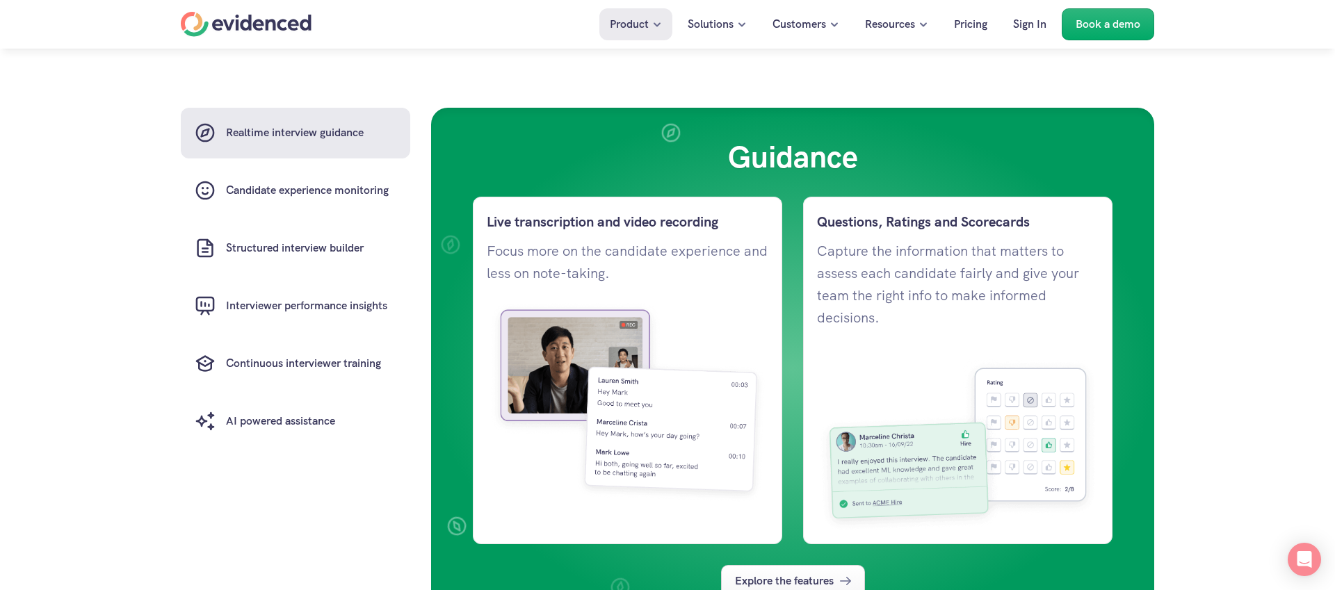
scroll to position [976, 0]
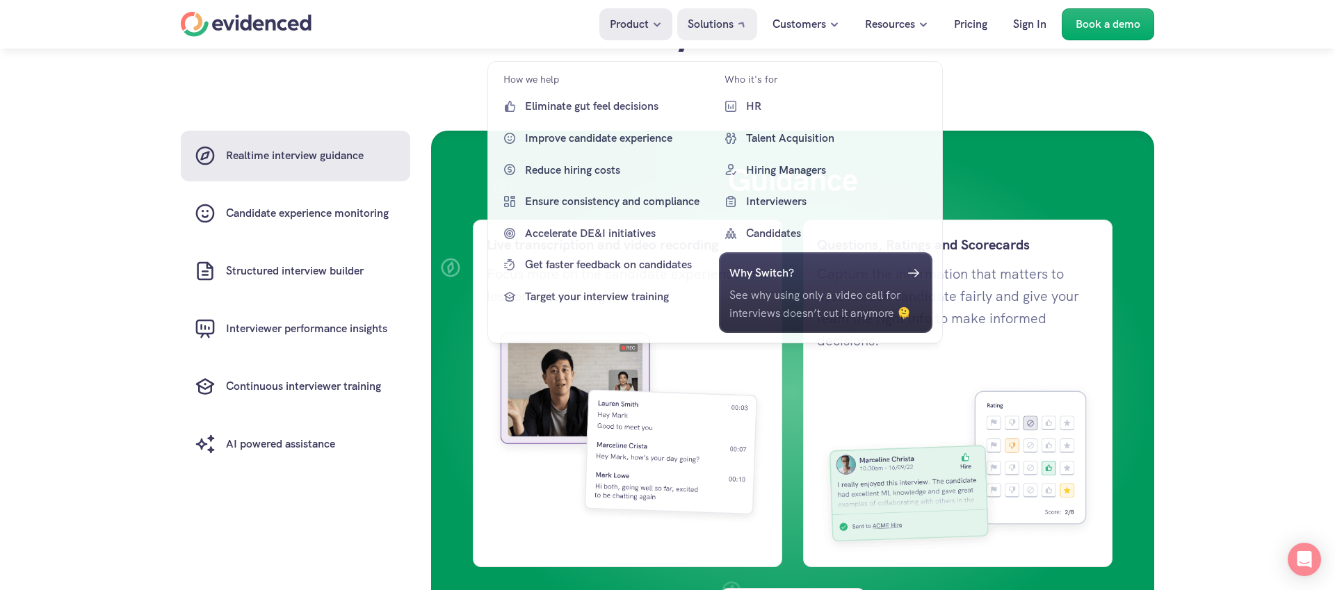
click at [710, 25] on p "Solutions" at bounding box center [711, 24] width 46 height 18
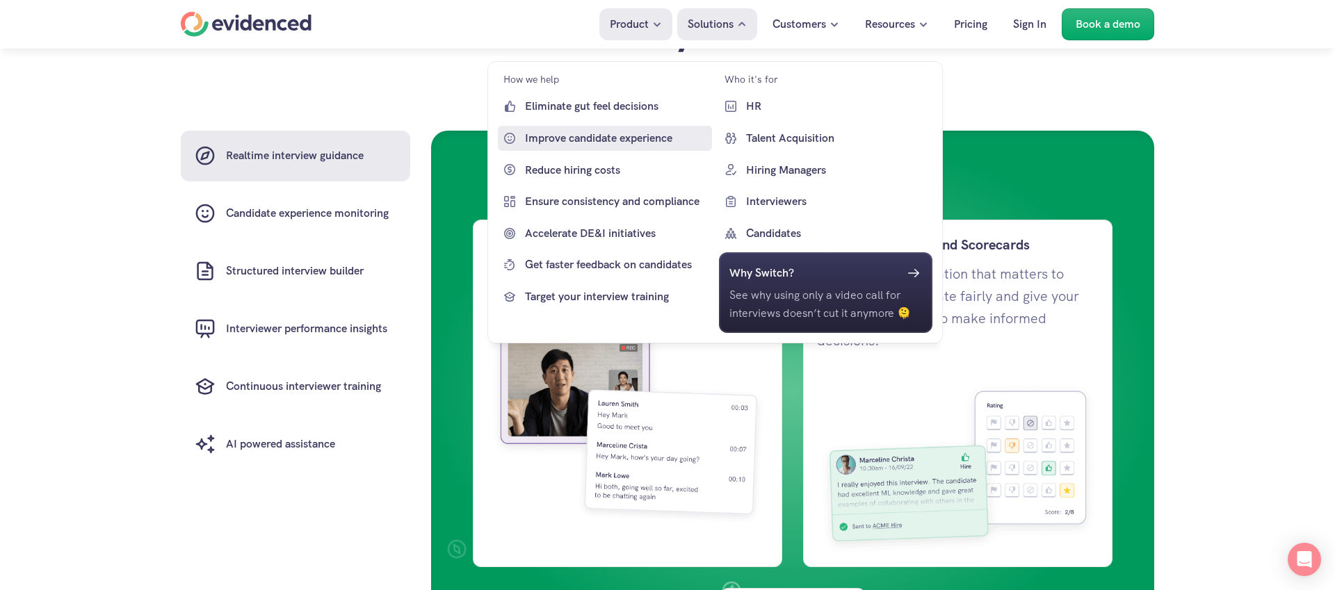
click at [594, 140] on p "Improve candidate experience" at bounding box center [617, 138] width 184 height 18
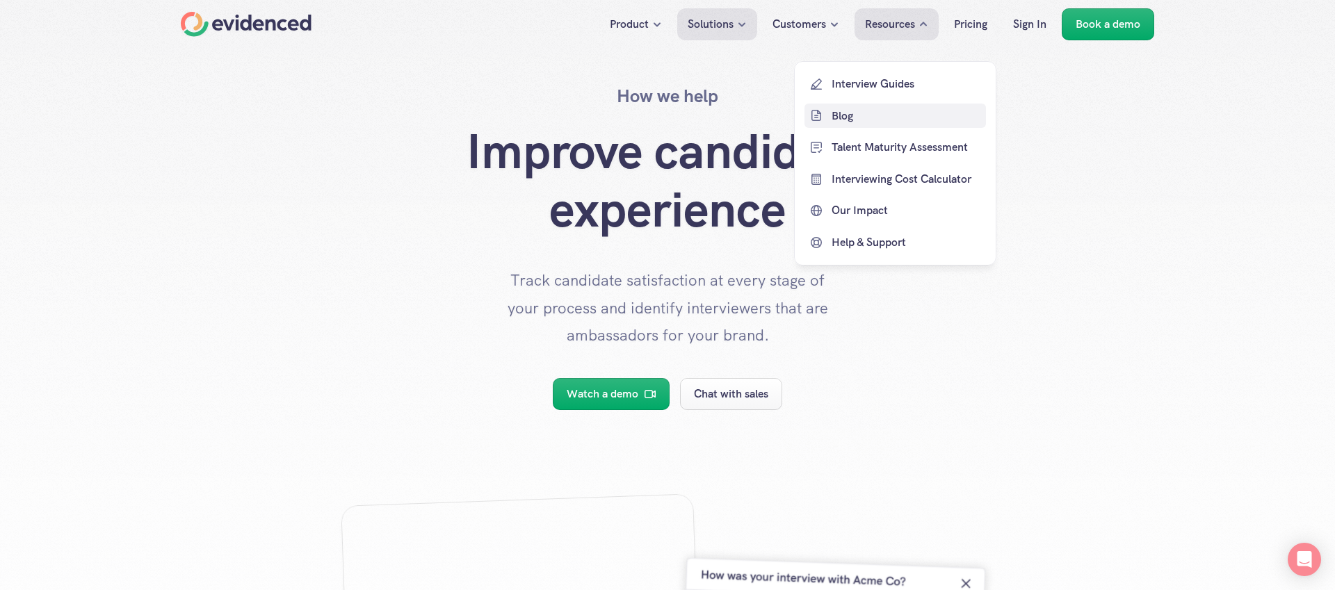
click at [859, 118] on p "Blog" at bounding box center [906, 115] width 151 height 18
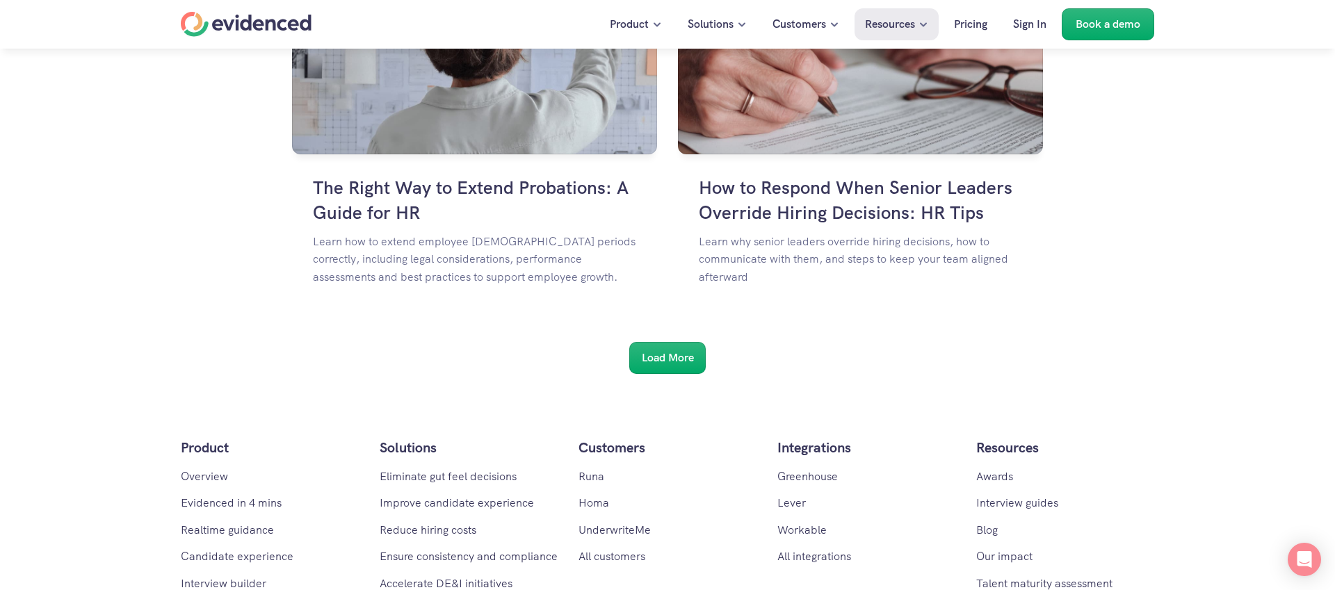
scroll to position [2390, 0]
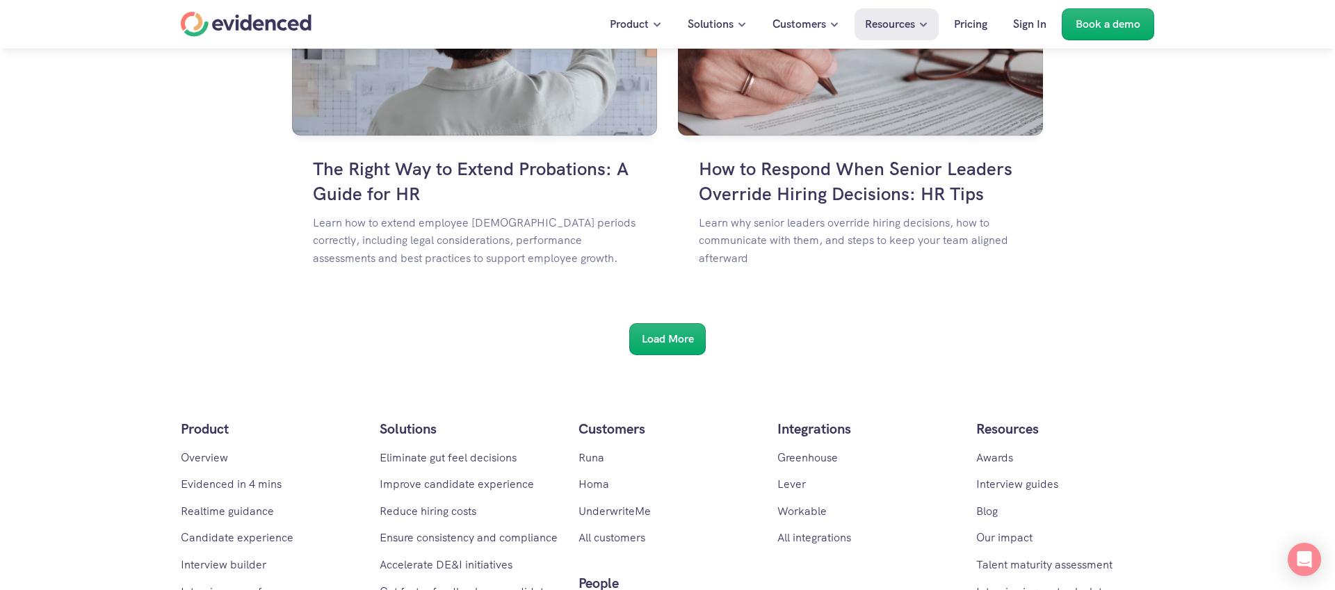
click at [683, 347] on h6 "Load More" at bounding box center [668, 339] width 52 height 18
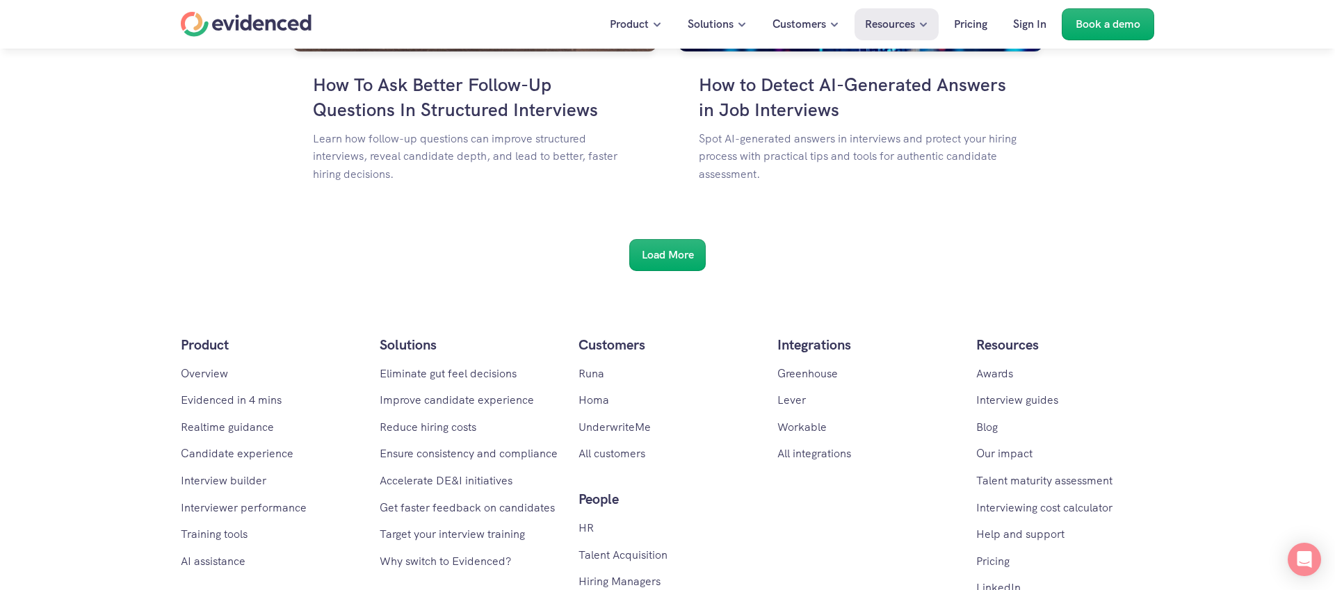
scroll to position [4032, 0]
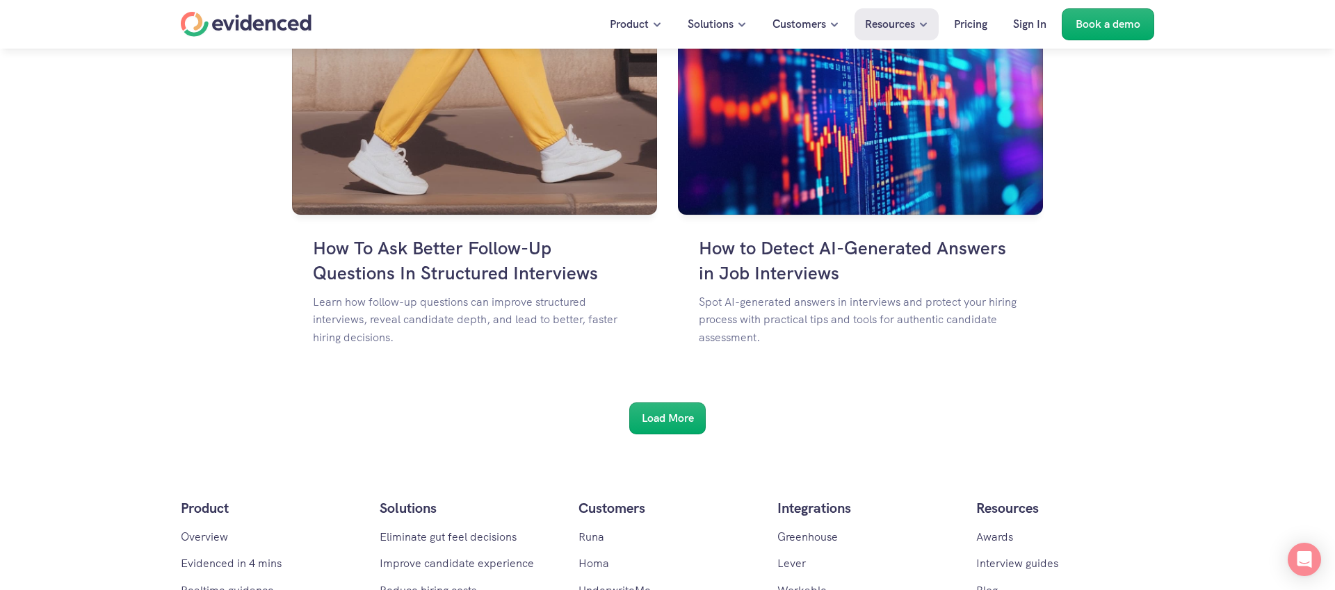
click at [666, 421] on h6 "Load More" at bounding box center [668, 418] width 52 height 18
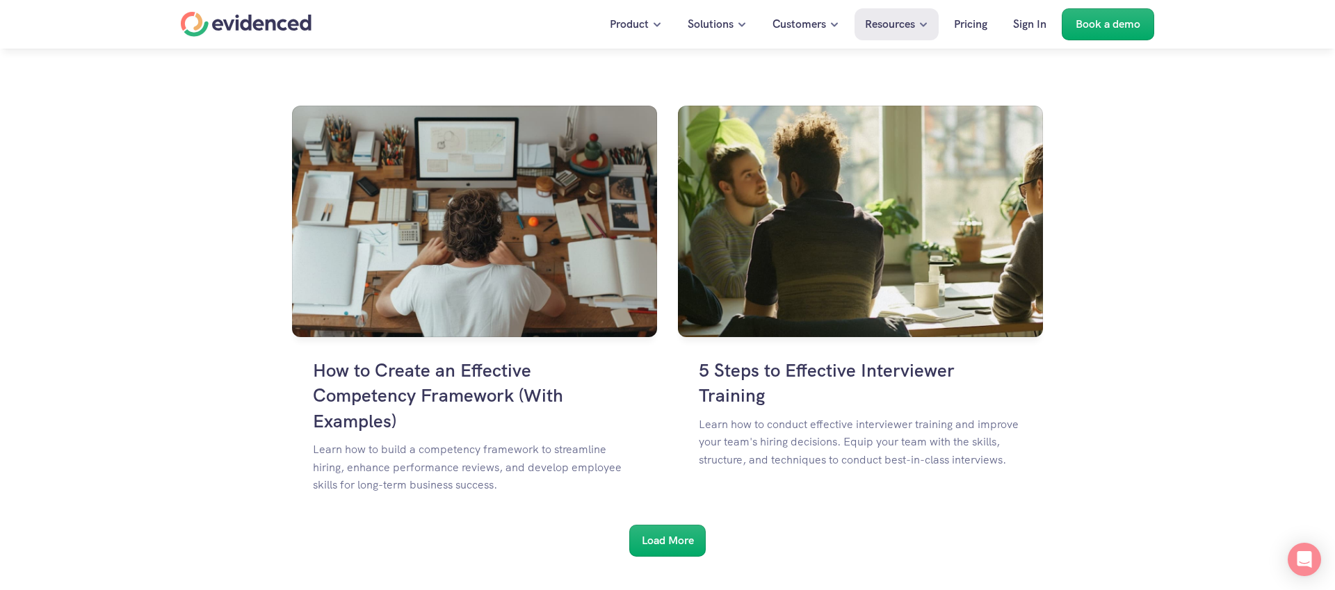
scroll to position [5669, 0]
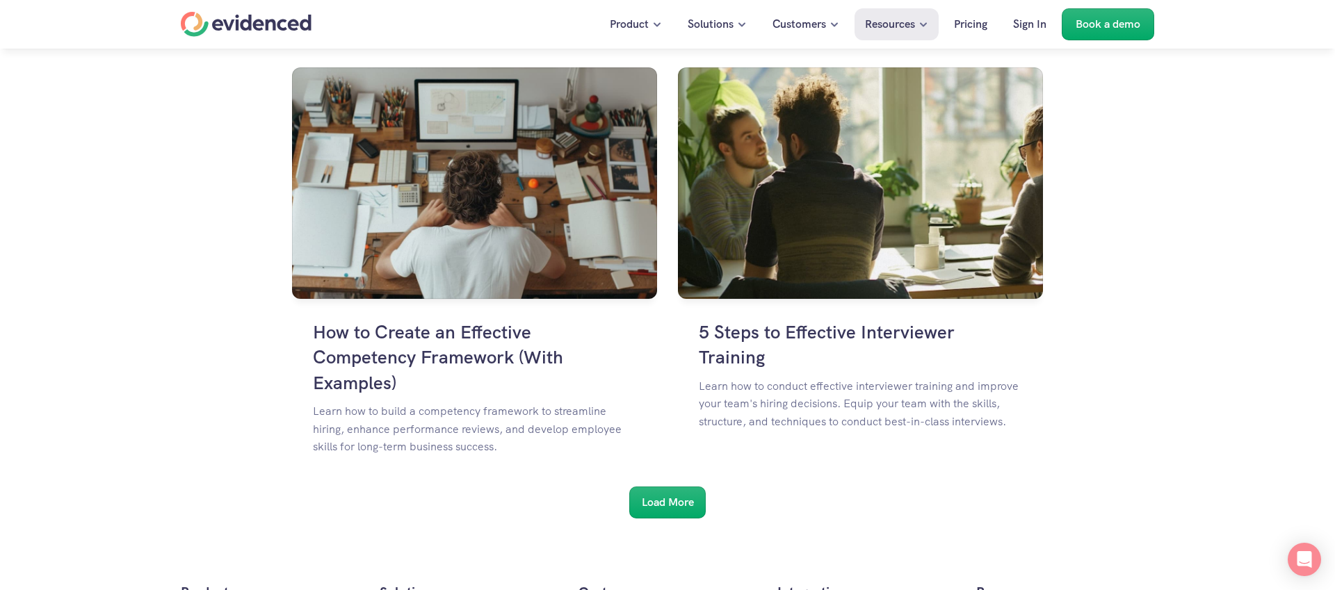
click at [669, 514] on div "Load More" at bounding box center [667, 503] width 76 height 32
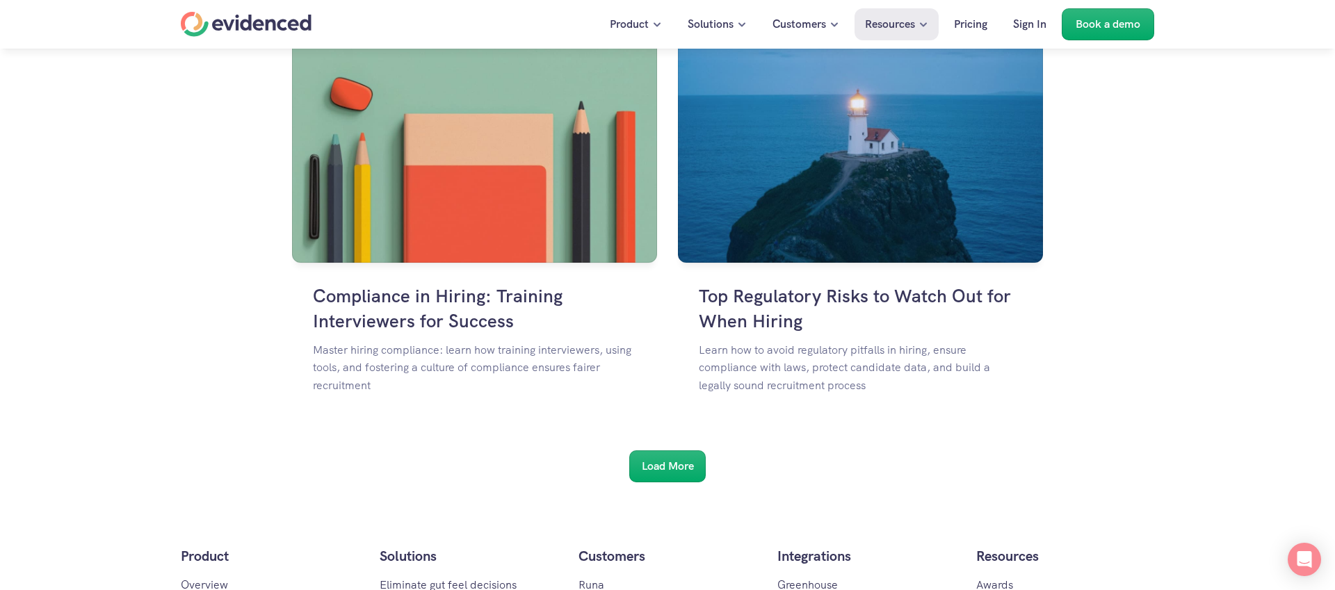
scroll to position [7434, 0]
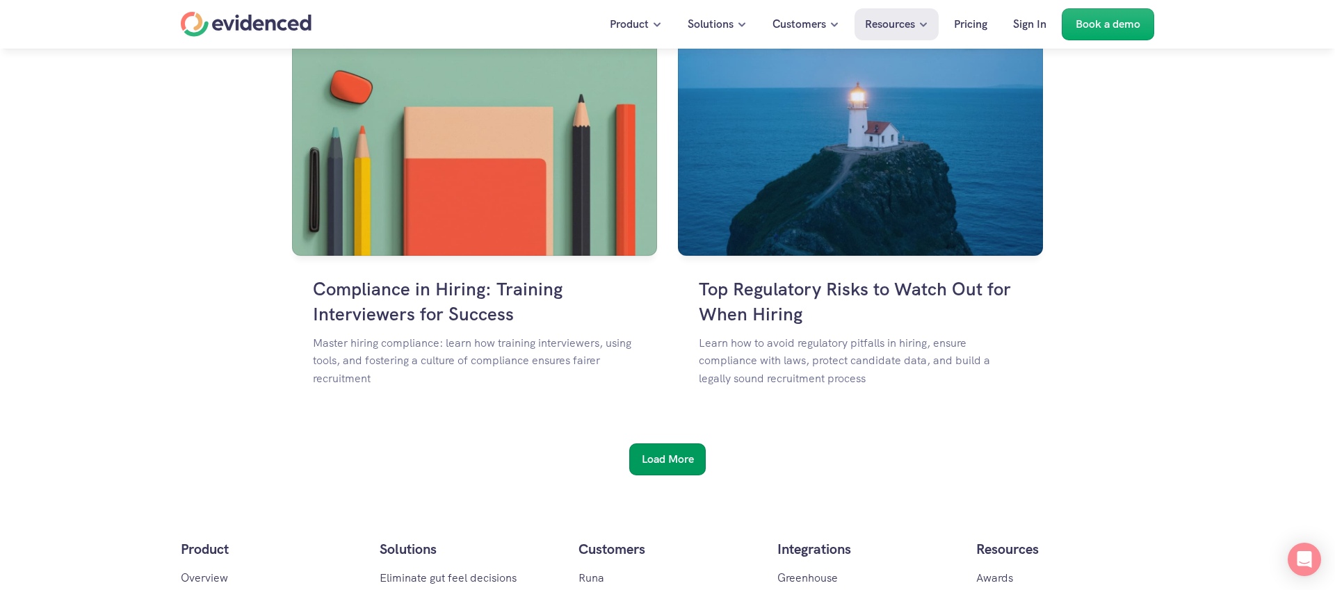
click at [695, 453] on div "Load More" at bounding box center [667, 460] width 76 height 32
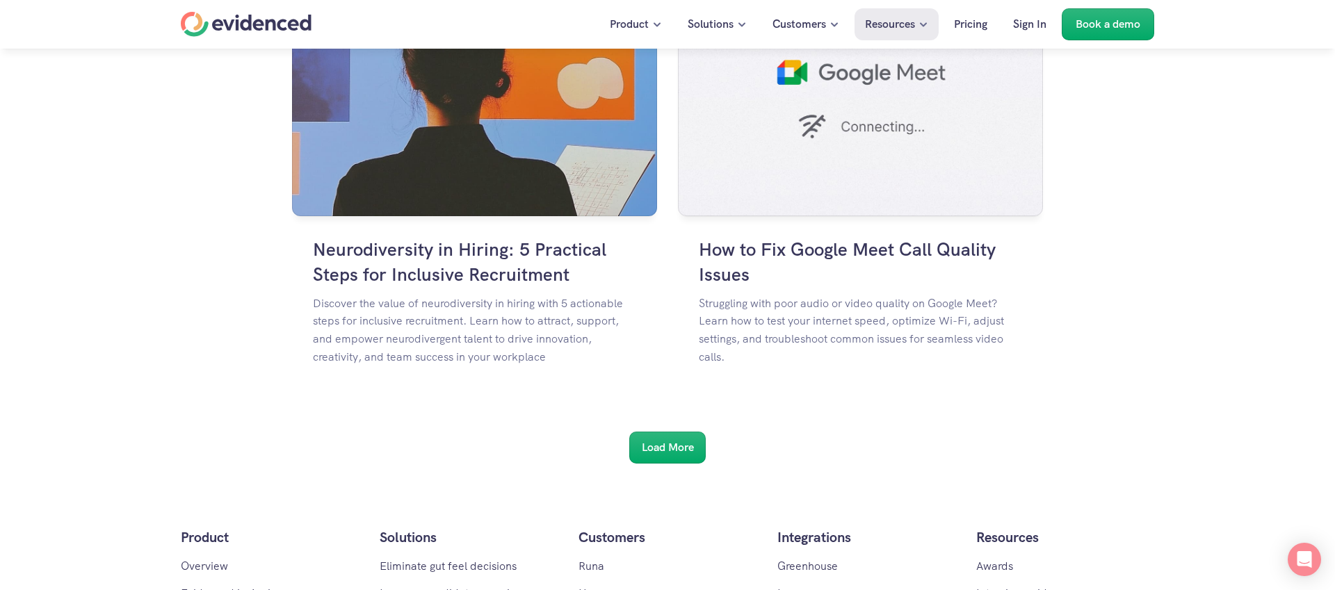
scroll to position [9750, 0]
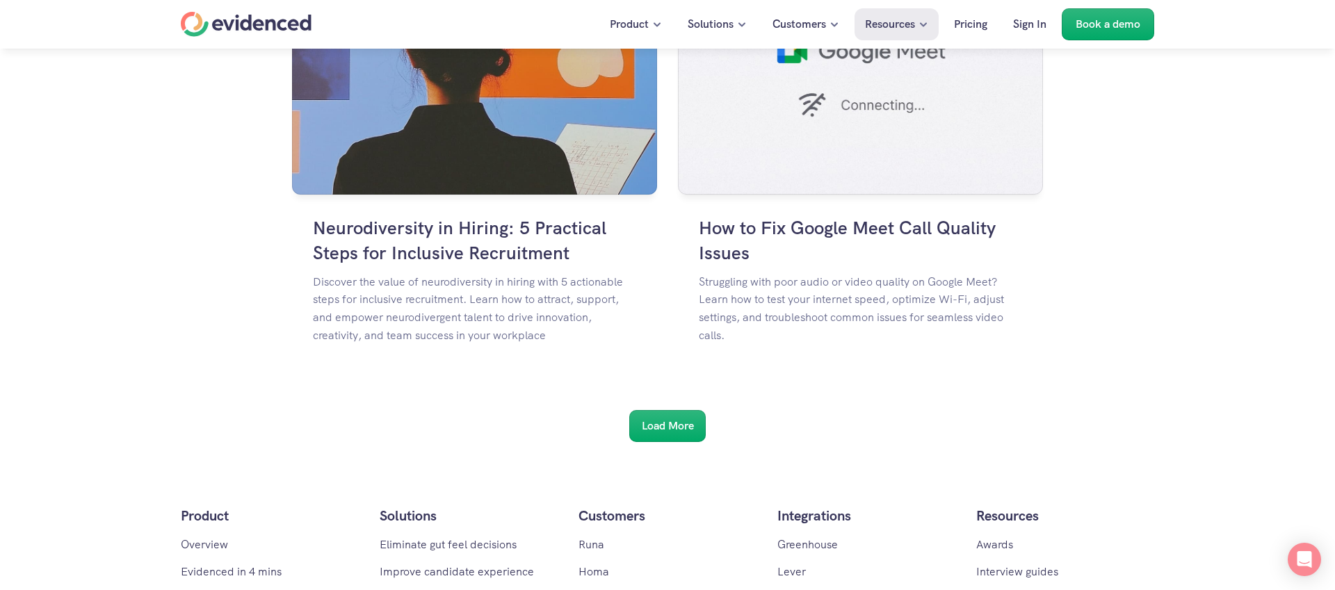
click at [677, 435] on div "Load More" at bounding box center [667, 426] width 76 height 32
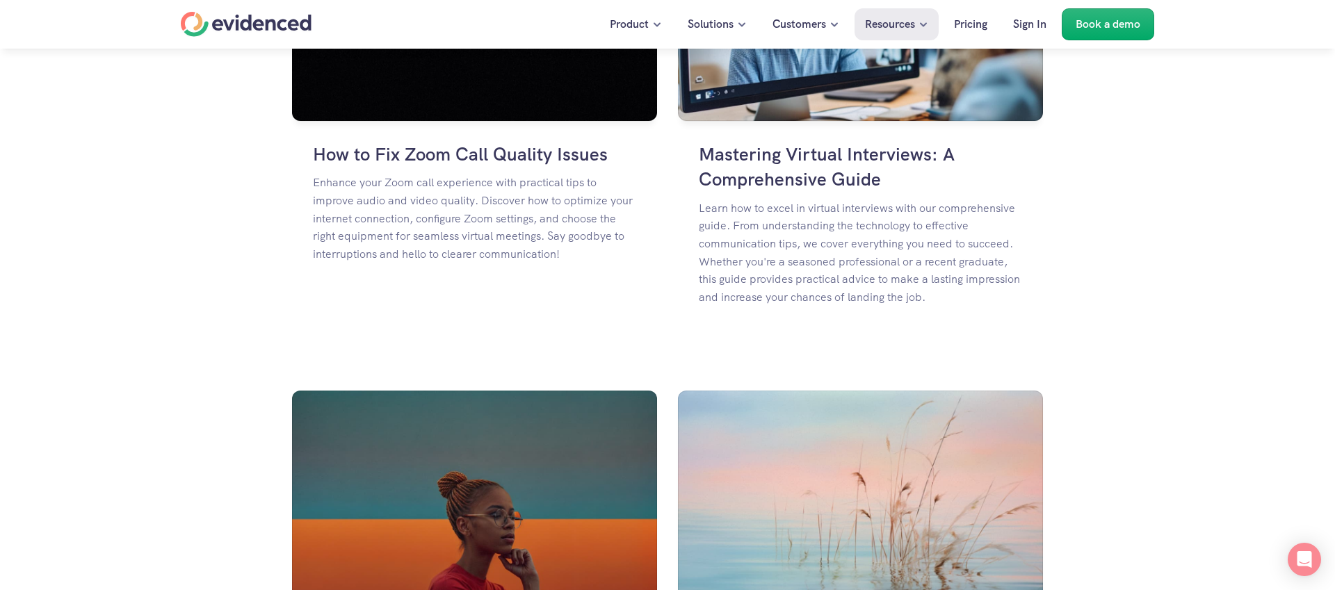
scroll to position [12148, 0]
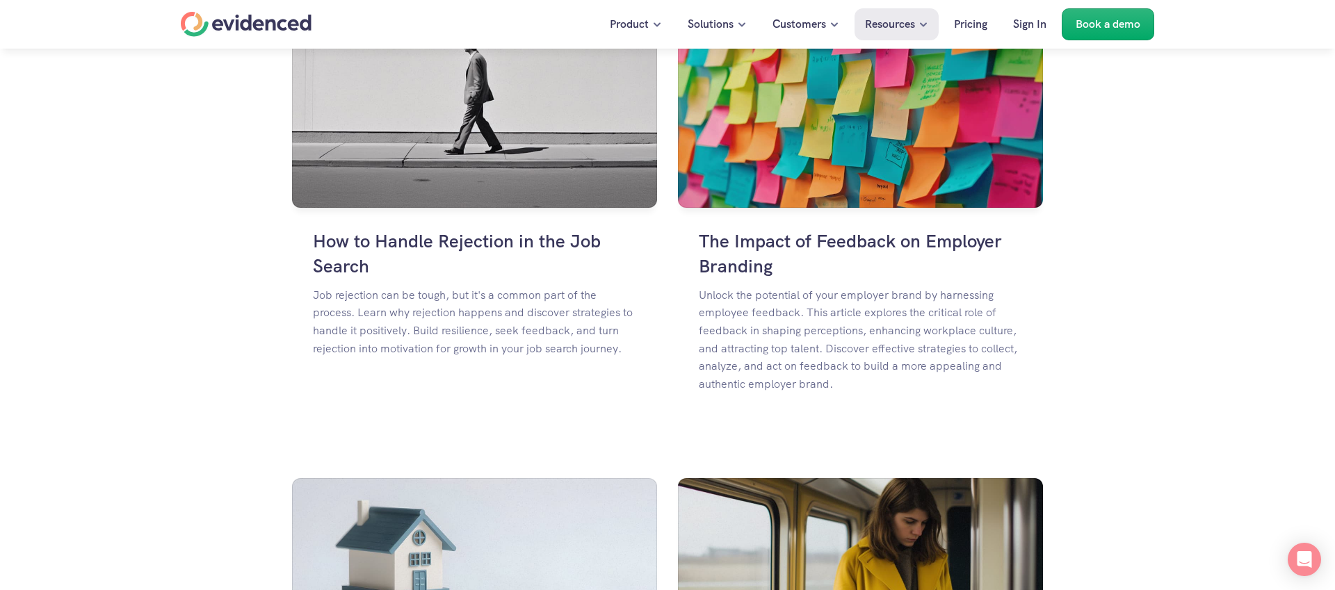
scroll to position [14094, 0]
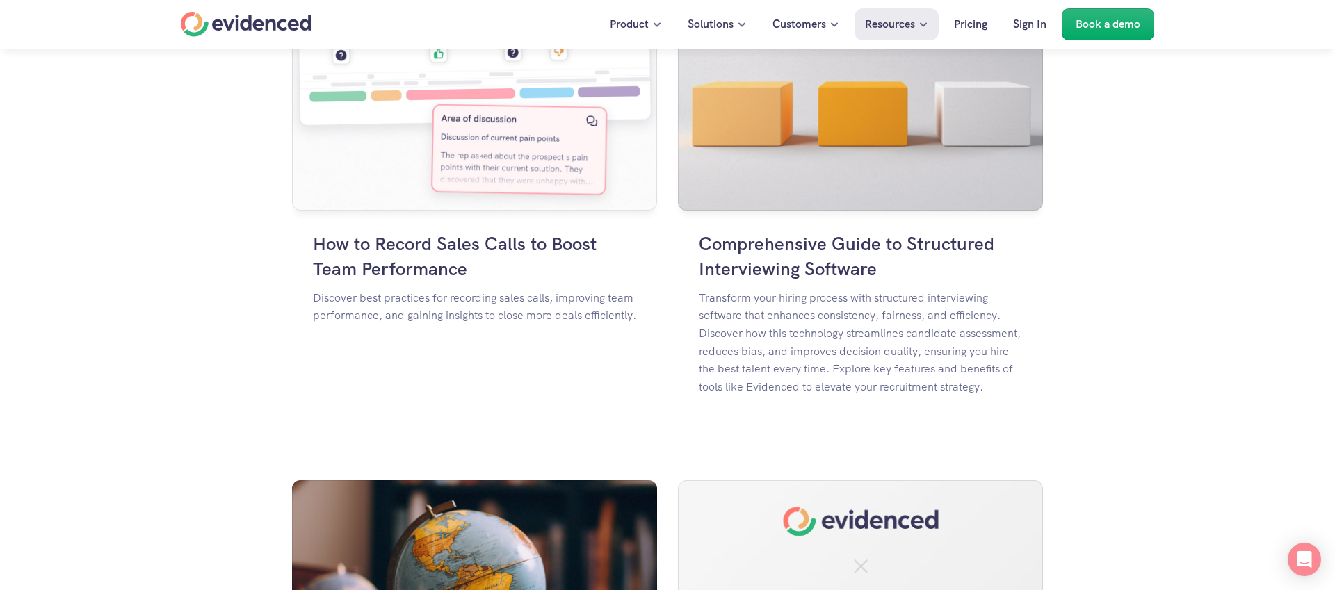
scroll to position [16062, 0]
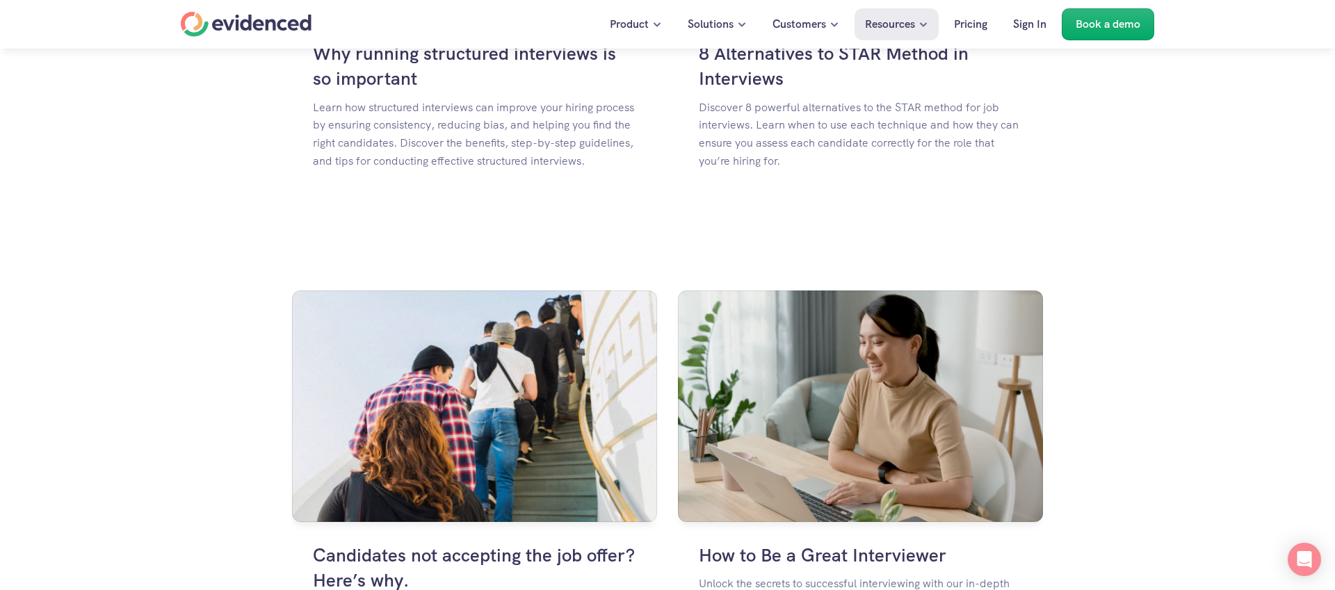
scroll to position [18332, 0]
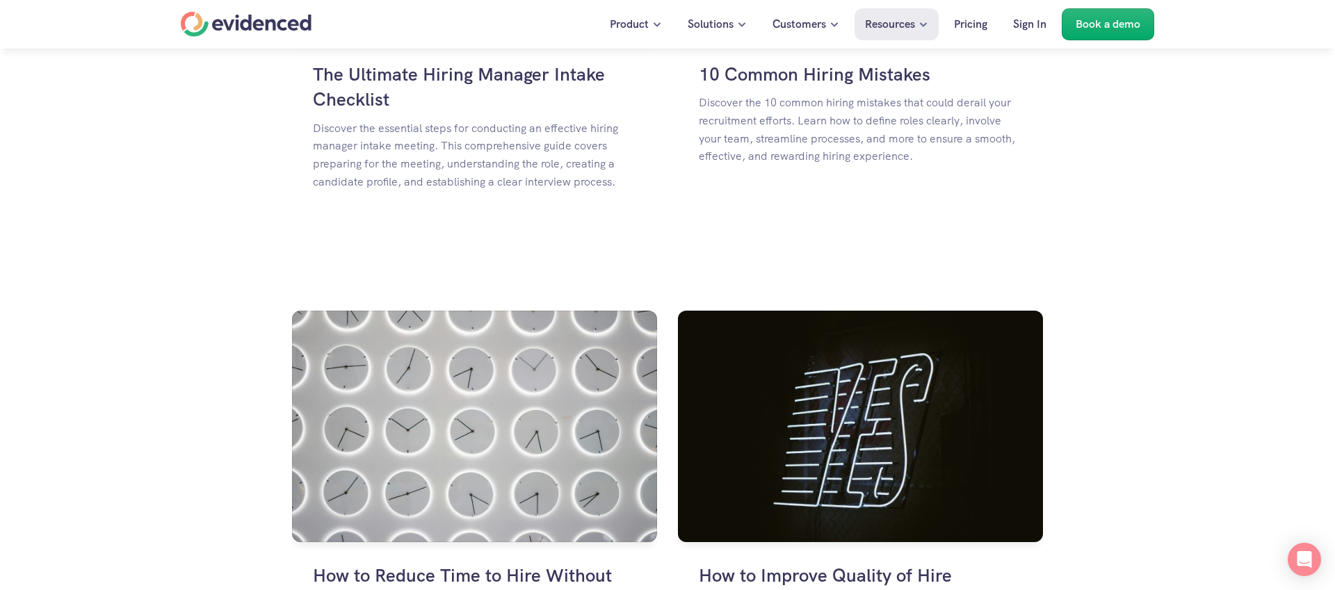
scroll to position [20288, 0]
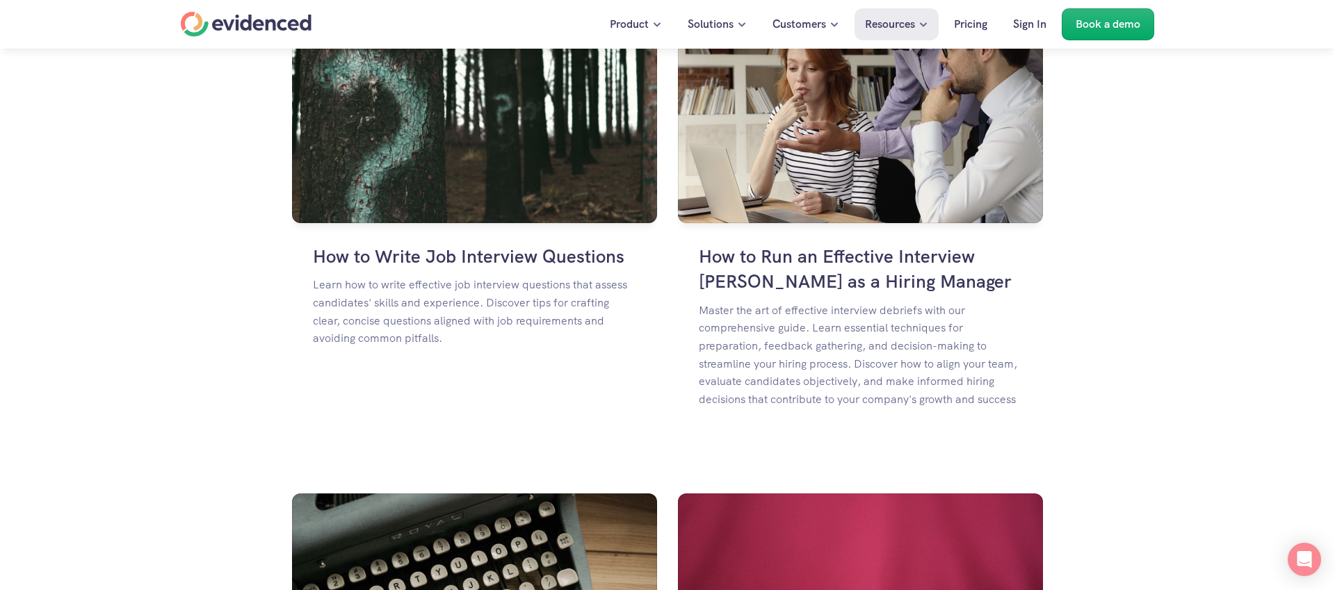
scroll to position [22306, 0]
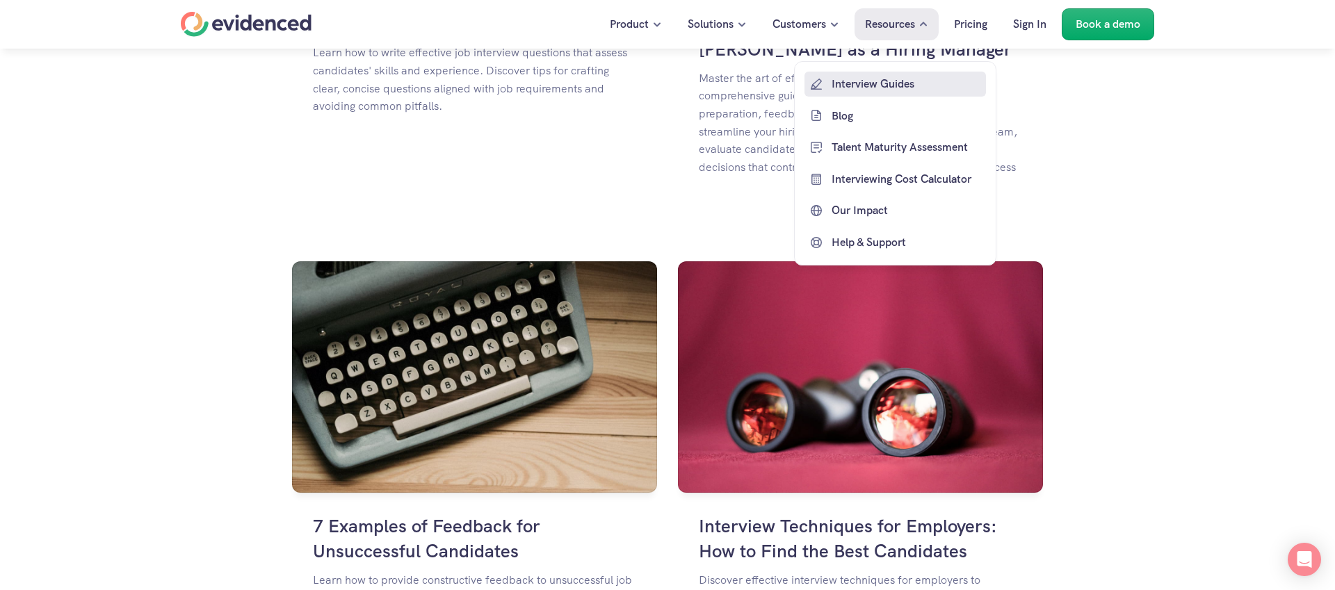
click at [884, 73] on link "Interview Guides" at bounding box center [894, 84] width 181 height 25
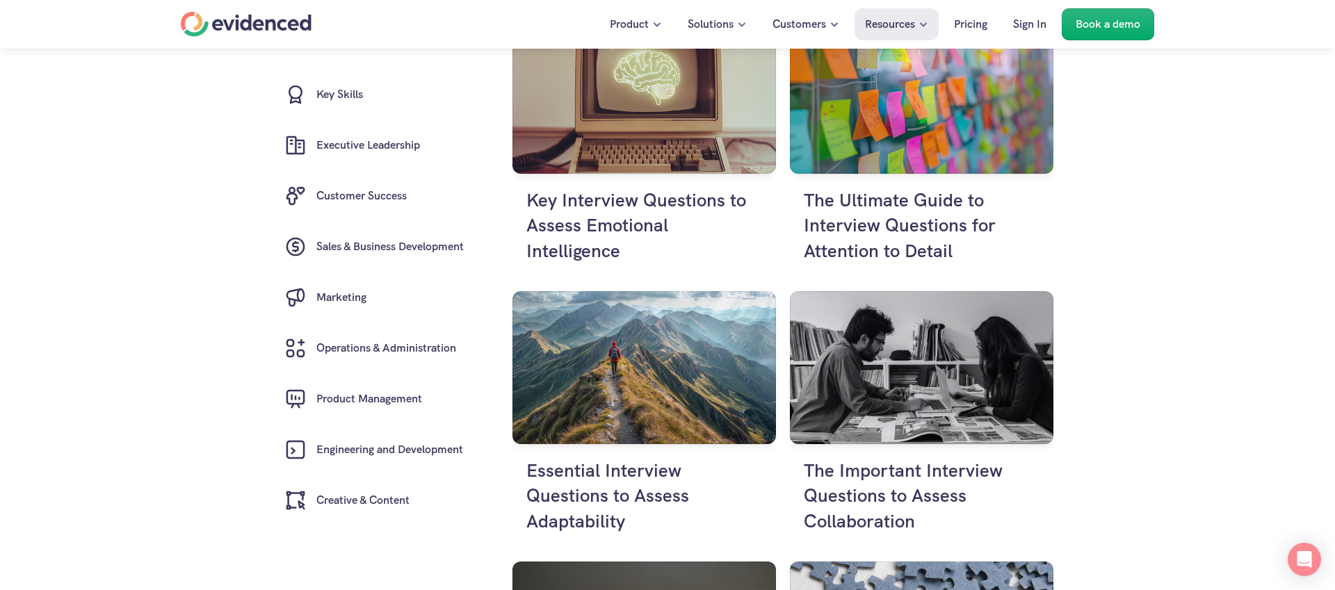
scroll to position [1754, 0]
